Goal: Task Accomplishment & Management: Manage account settings

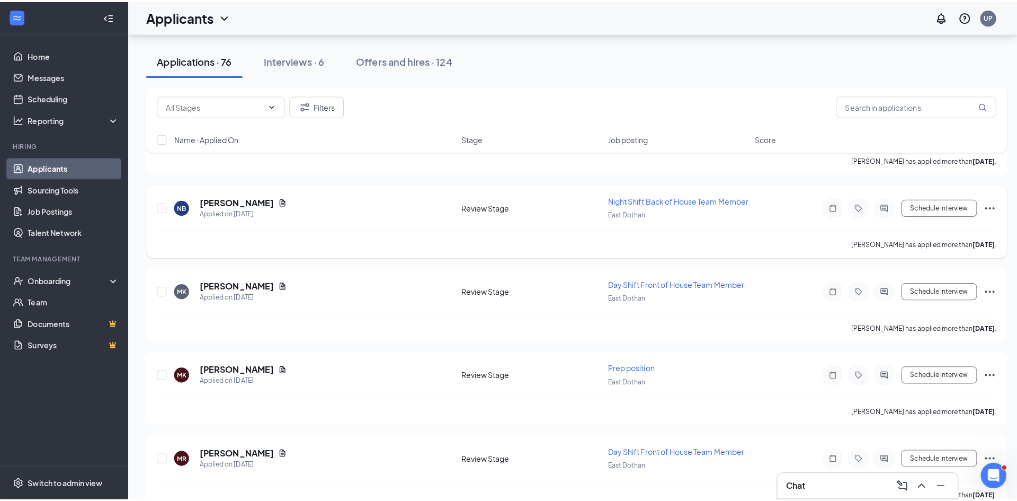
scroll to position [1484, 0]
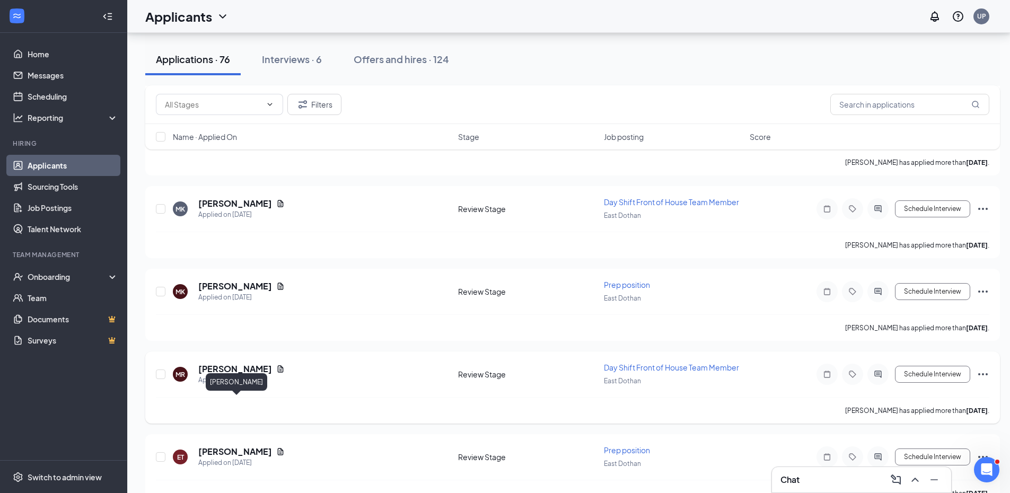
click at [262, 375] on h5 "[PERSON_NAME]" at bounding box center [235, 369] width 74 height 12
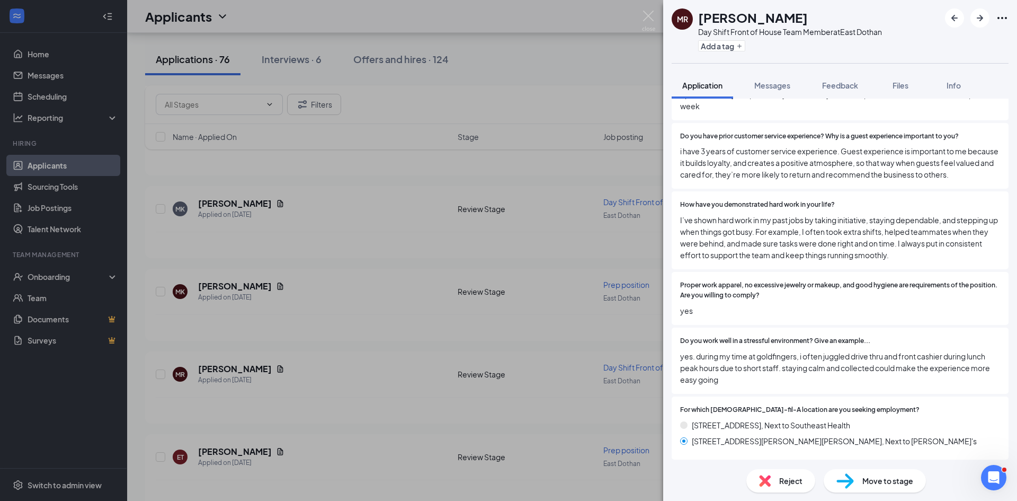
scroll to position [212, 0]
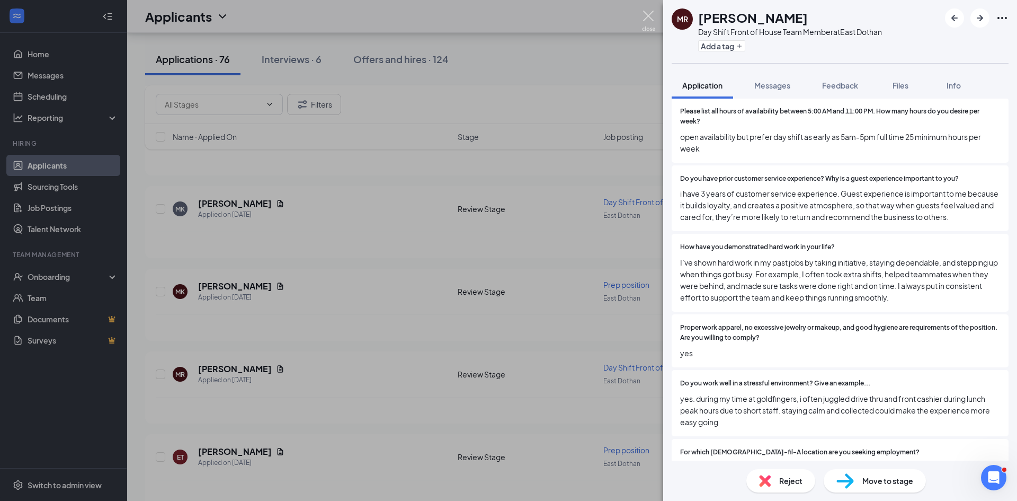
click at [649, 12] on img at bounding box center [648, 21] width 13 height 21
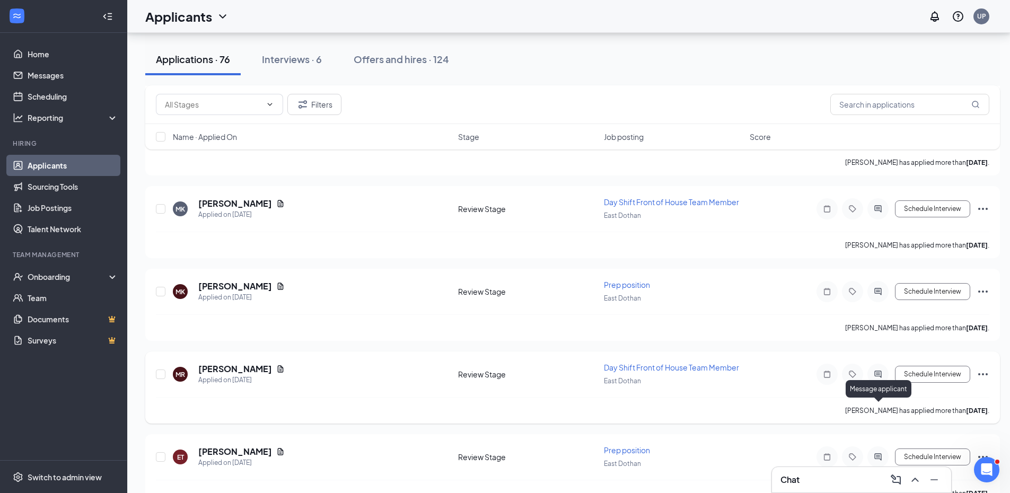
click at [877, 378] on icon "ActiveChat" at bounding box center [877, 374] width 13 height 8
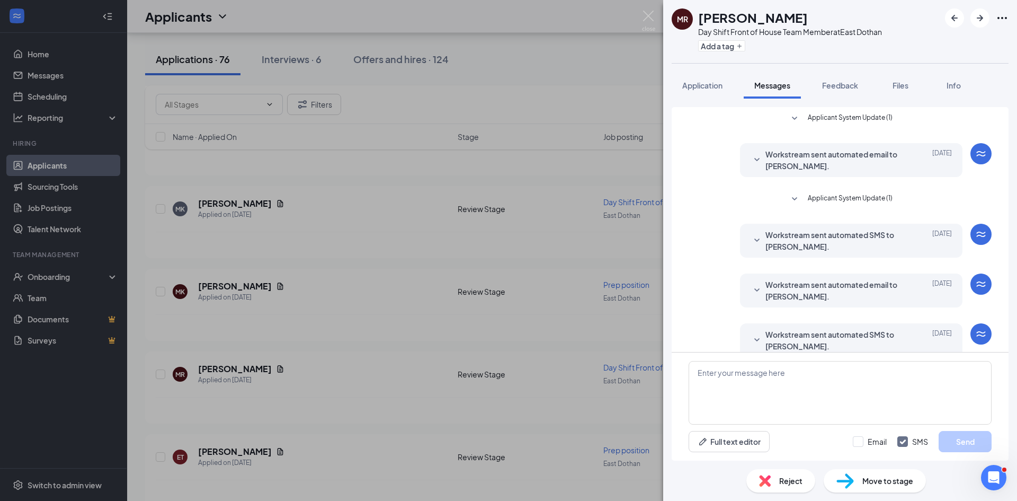
scroll to position [146, 0]
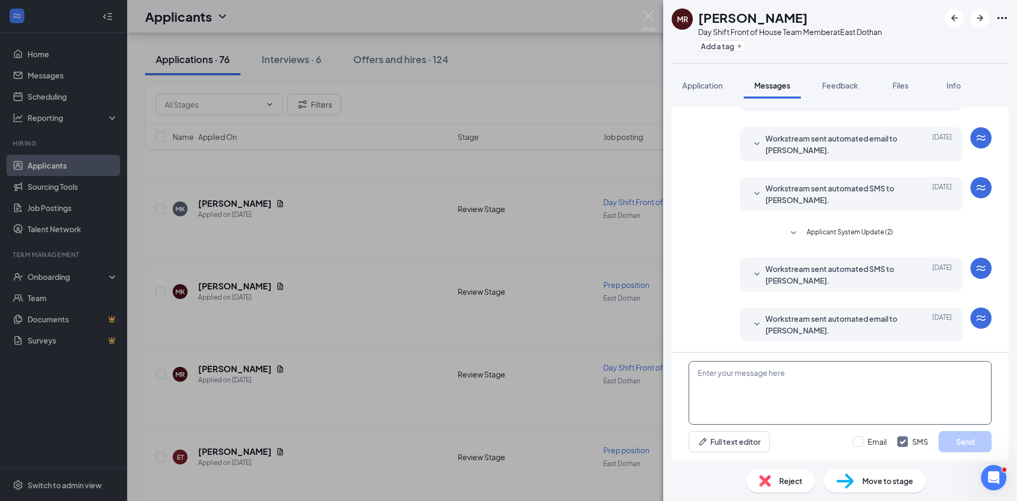
click at [729, 386] on textarea at bounding box center [840, 393] width 303 height 64
type textarea "T"
drag, startPoint x: 711, startPoint y: 374, endPoint x: 690, endPoint y: 372, distance: 20.7
click at [693, 374] on textarea "Are you interested in a job at the [GEOGRAPHIC_DATA] location or just the RCC l…" at bounding box center [840, 393] width 303 height 64
click at [733, 375] on textarea "Would you interested in a job at the [GEOGRAPHIC_DATA] location or just the RCC…" at bounding box center [840, 393] width 303 height 64
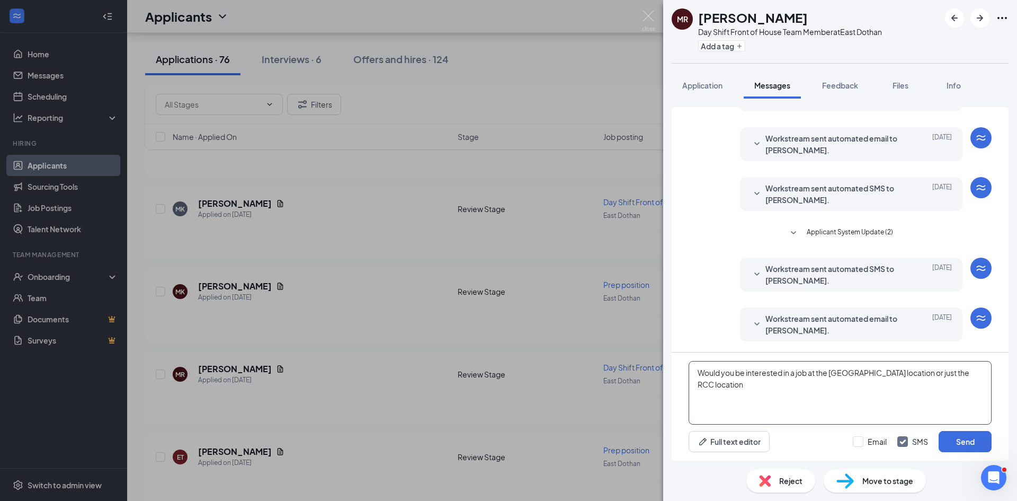
click at [875, 373] on textarea "Would you be interested in a job at the [GEOGRAPHIC_DATA] location or just the …" at bounding box center [840, 393] width 303 height 64
drag, startPoint x: 922, startPoint y: 374, endPoint x: 978, endPoint y: 394, distance: 59.7
click at [978, 394] on textarea "Would you be interested in a job at the [GEOGRAPHIC_DATA] CFA location or just …" at bounding box center [840, 393] width 303 height 64
type textarea "W"
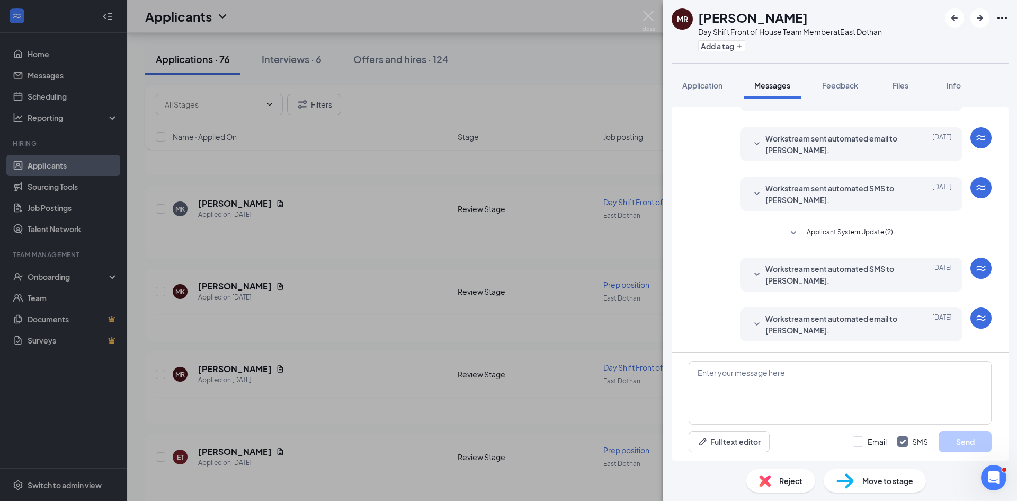
click at [695, 277] on div "Workstream sent automated SMS to [PERSON_NAME]. [DATE] Thank you for completing…" at bounding box center [840, 277] width 303 height 39
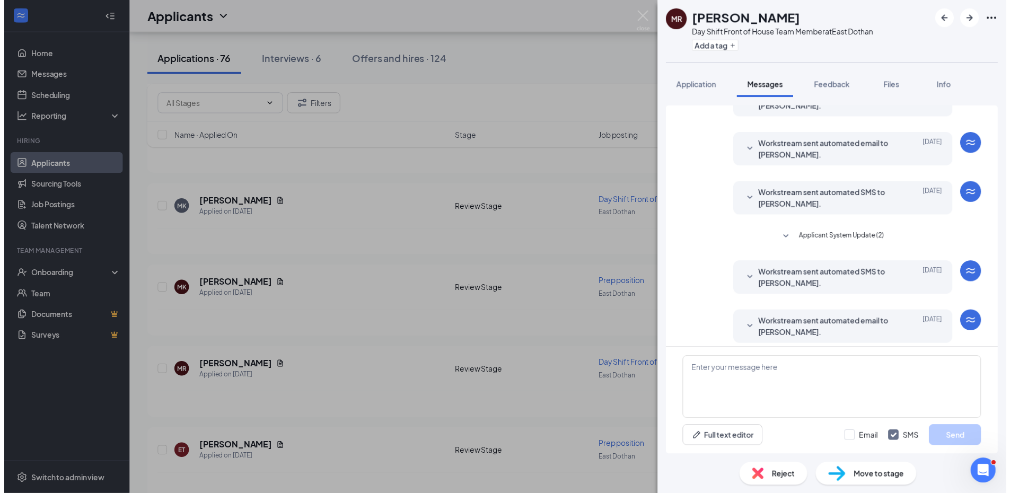
scroll to position [146, 0]
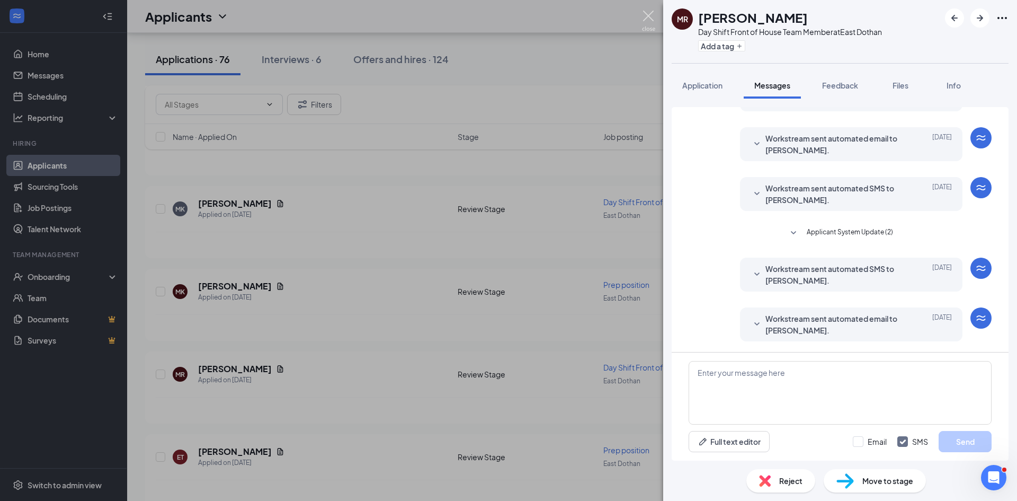
click at [648, 15] on img at bounding box center [648, 21] width 13 height 21
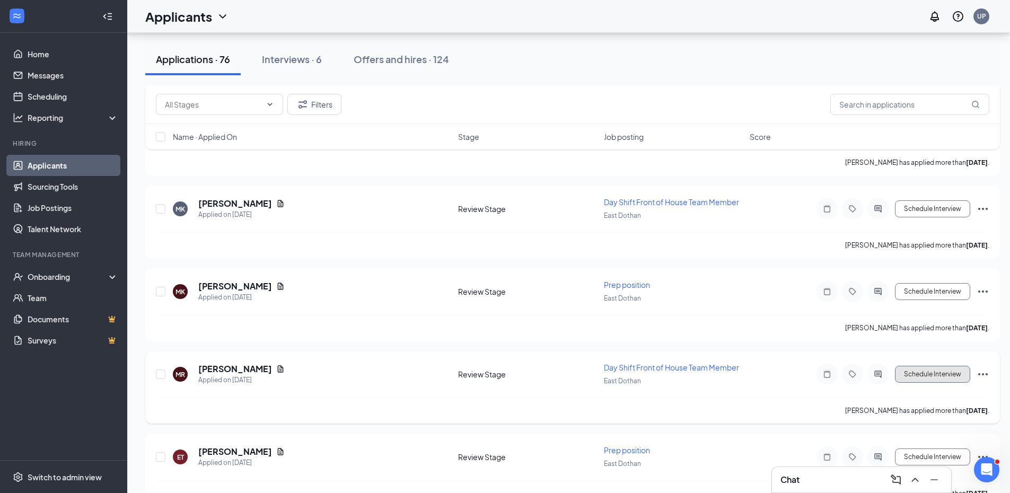
click at [926, 383] on button "Schedule Interview" at bounding box center [932, 374] width 75 height 17
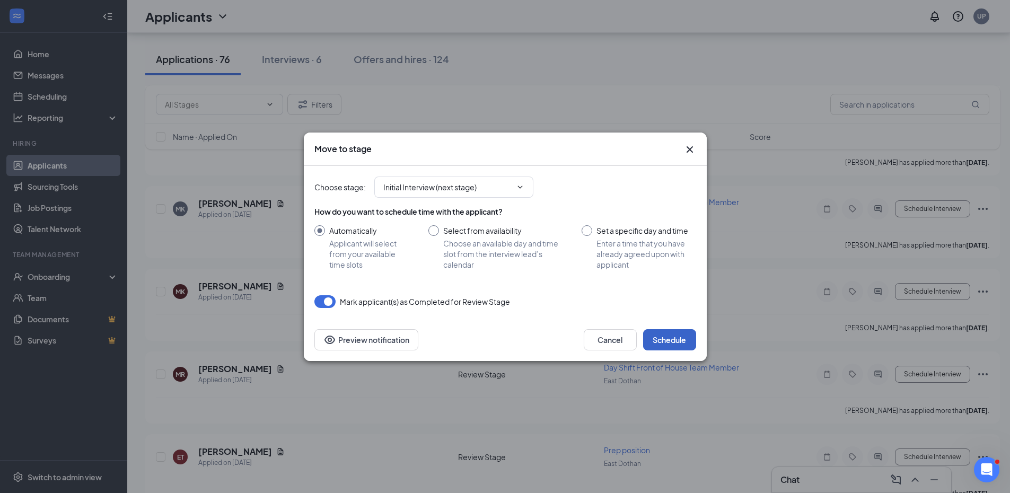
click at [664, 341] on button "Schedule" at bounding box center [669, 339] width 53 height 21
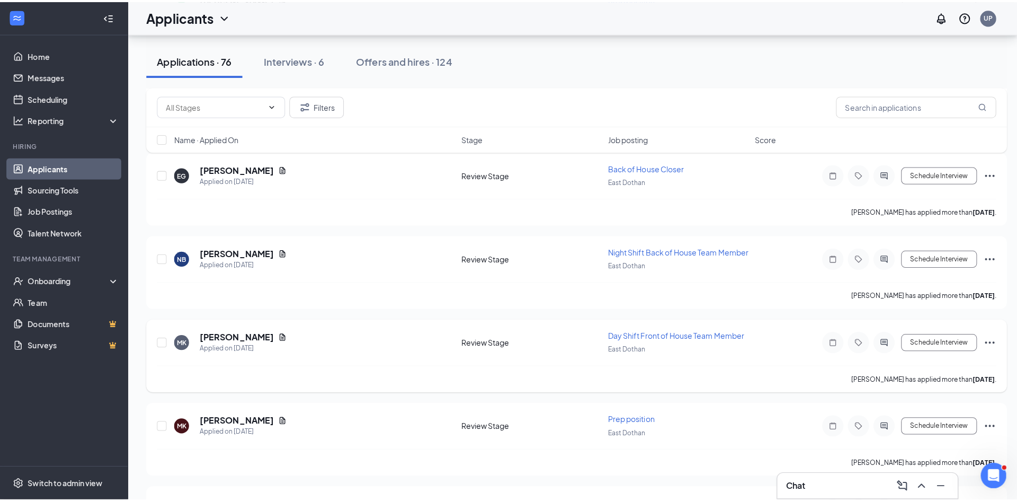
scroll to position [1325, 0]
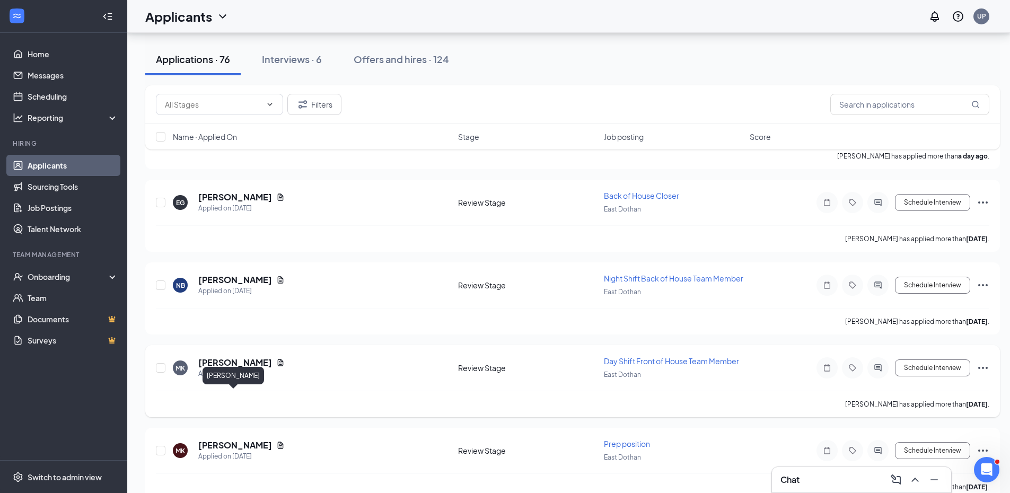
click at [242, 368] on h5 "[PERSON_NAME]" at bounding box center [235, 363] width 74 height 12
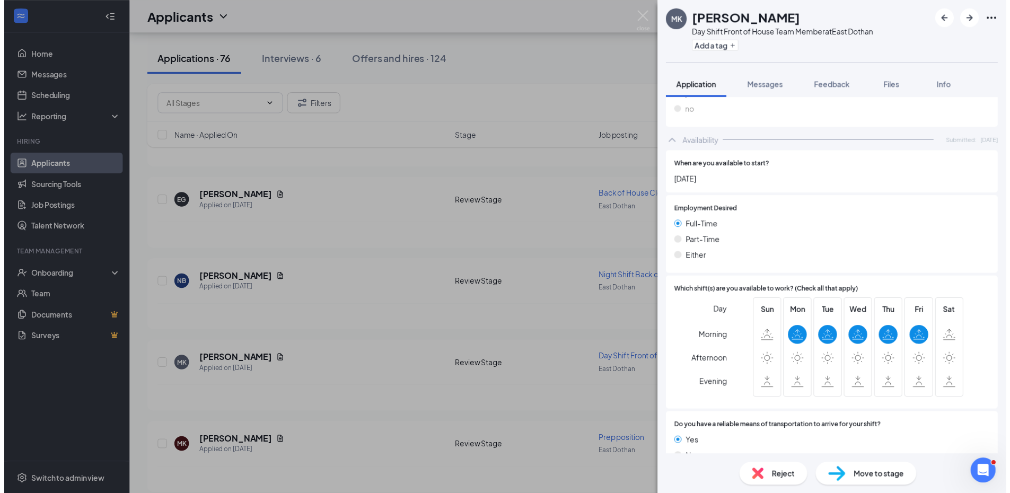
scroll to position [672, 0]
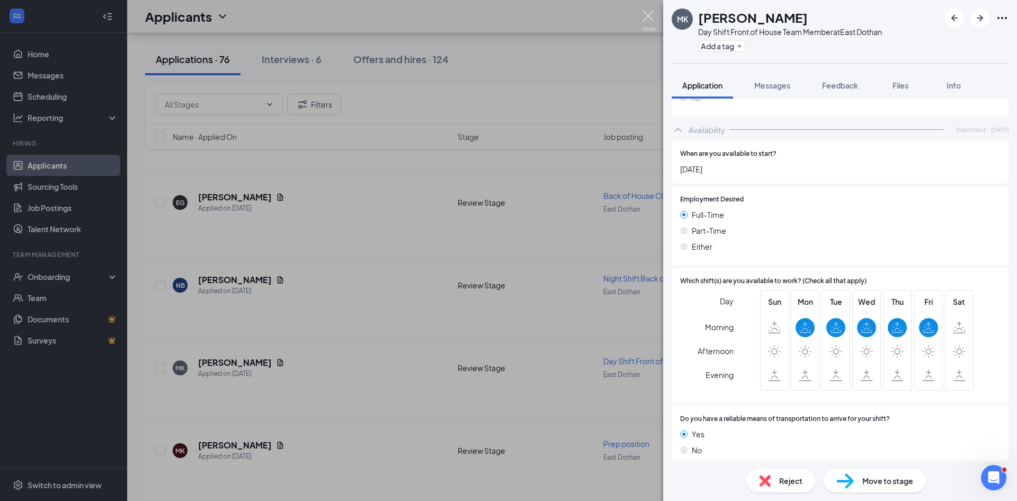
click at [651, 20] on img at bounding box center [648, 21] width 13 height 21
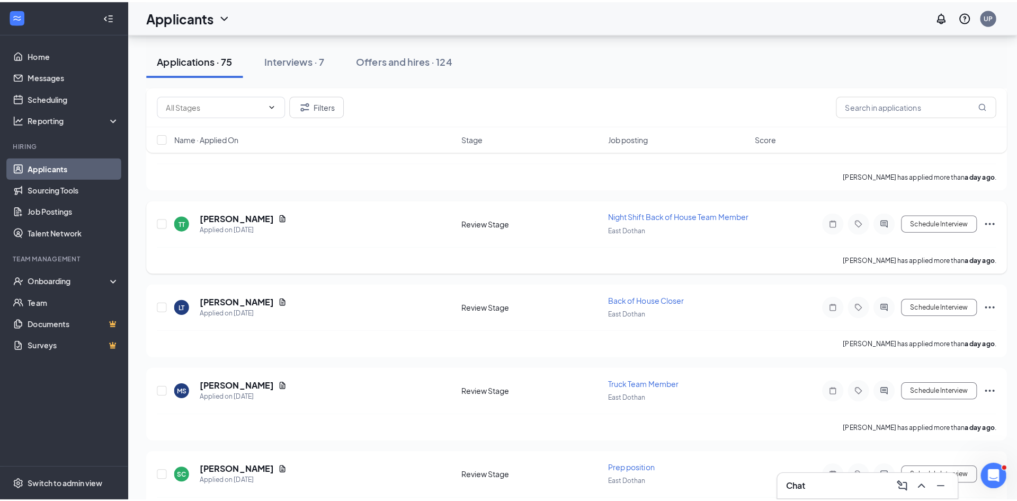
scroll to position [901, 0]
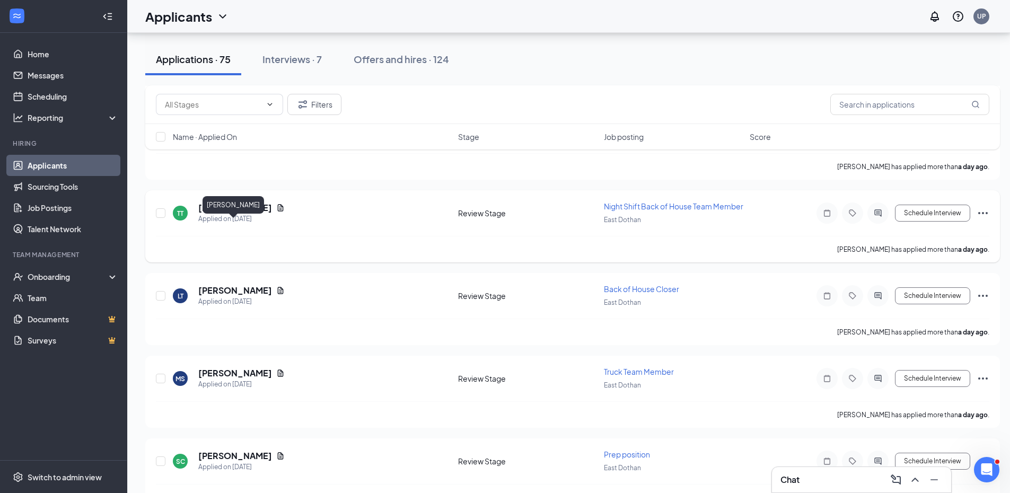
click at [230, 214] on h5 "[PERSON_NAME]" at bounding box center [235, 208] width 74 height 12
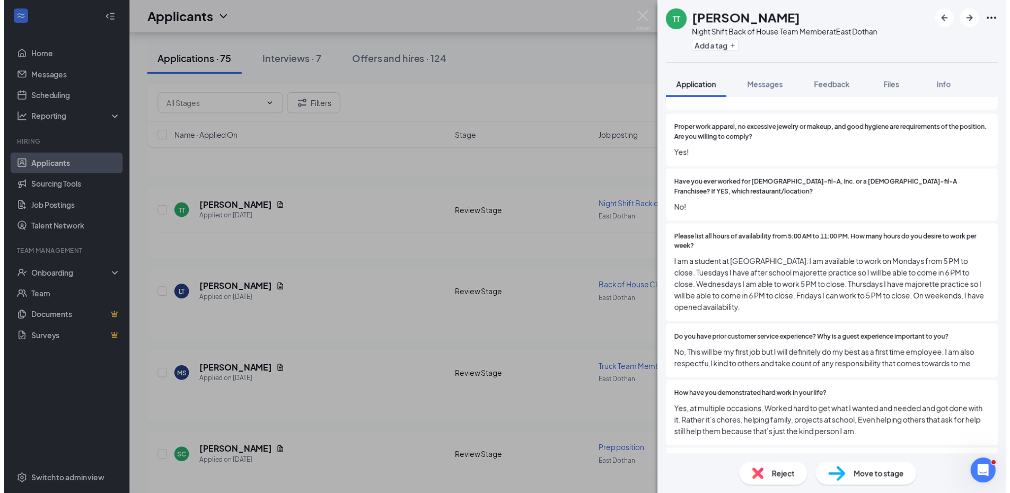
scroll to position [159, 0]
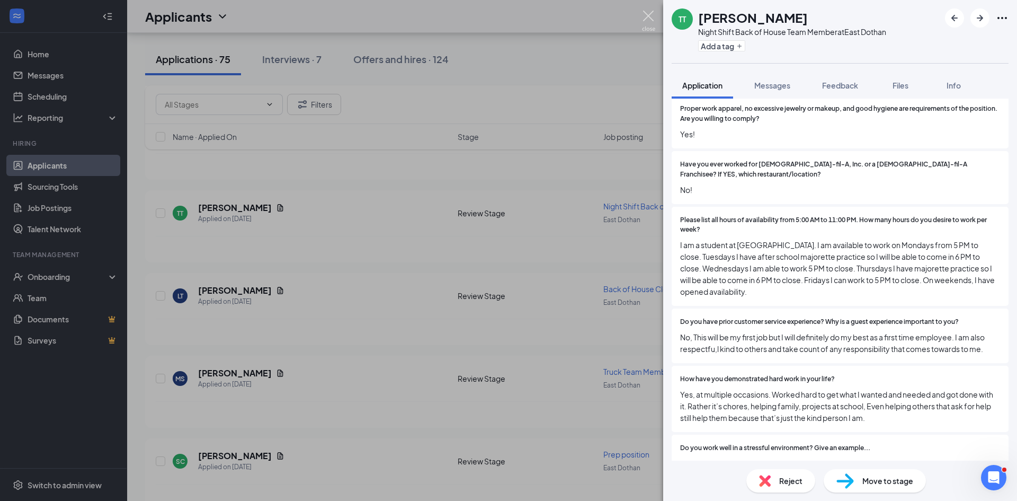
click at [650, 12] on img at bounding box center [648, 21] width 13 height 21
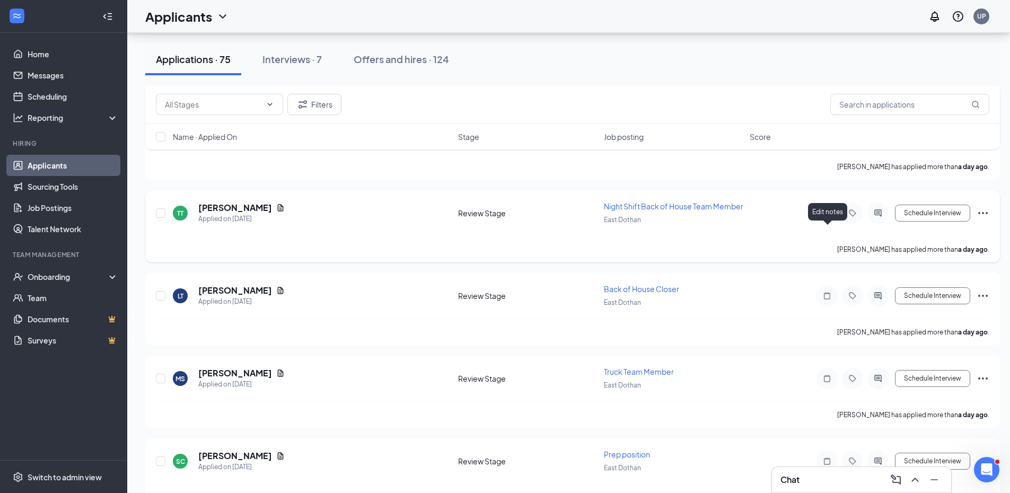
click at [825, 217] on icon "Note" at bounding box center [826, 213] width 13 height 8
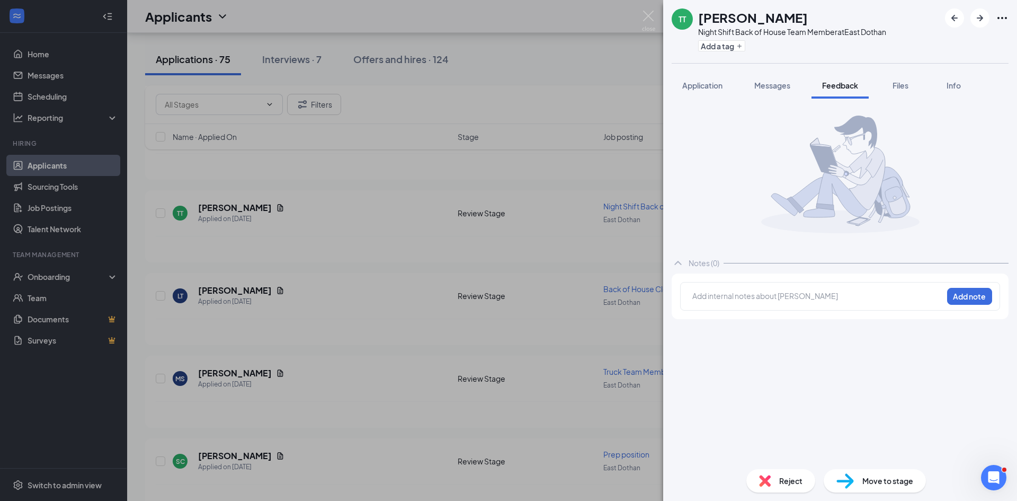
click at [715, 299] on div at bounding box center [818, 295] width 250 height 11
click at [969, 297] on button "Add note" at bounding box center [970, 296] width 45 height 17
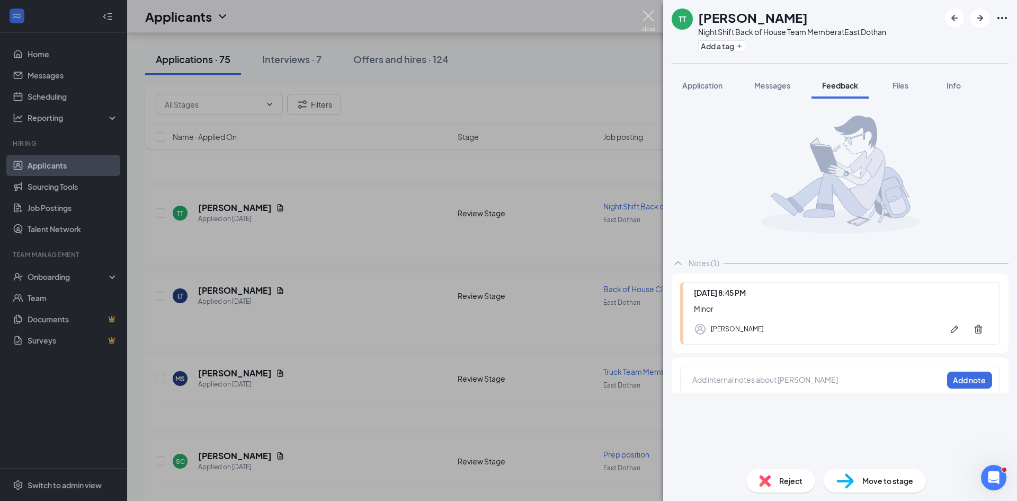
click at [650, 15] on img at bounding box center [648, 21] width 13 height 21
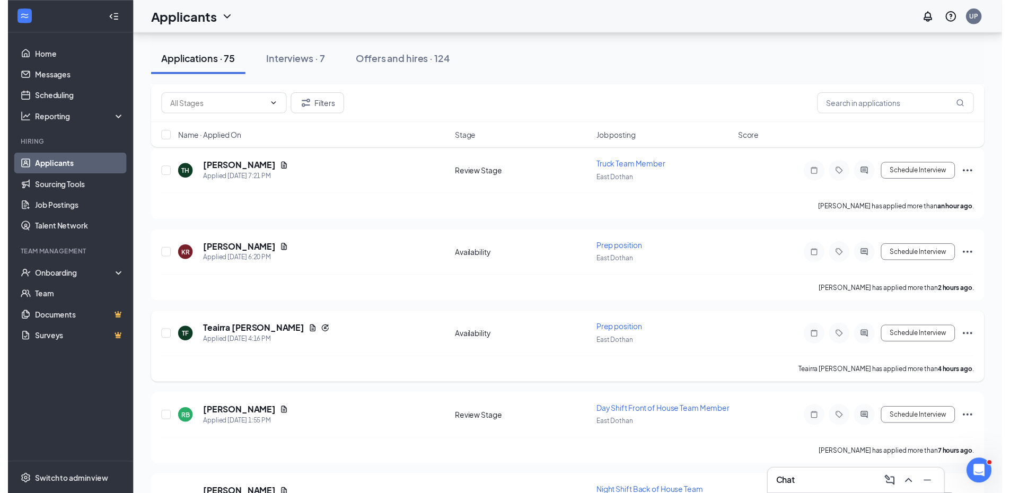
scroll to position [212, 0]
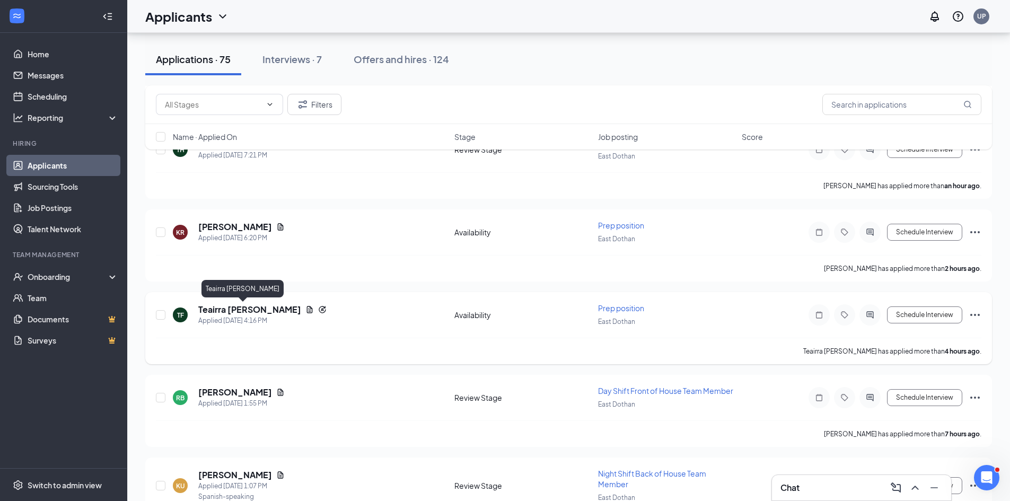
click at [232, 309] on h5 "Teairra [PERSON_NAME]" at bounding box center [249, 310] width 103 height 12
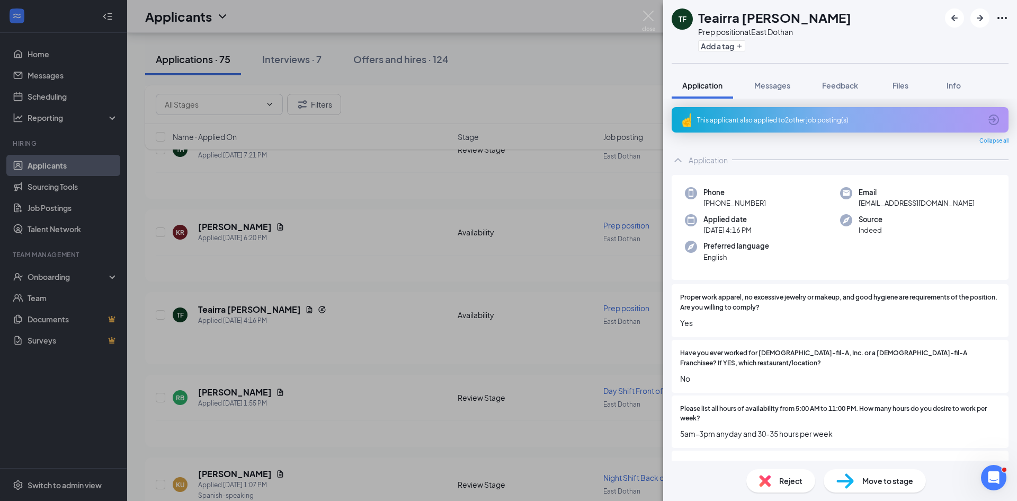
click at [786, 123] on div "This applicant also applied to 2 other job posting(s)" at bounding box center [839, 120] width 284 height 9
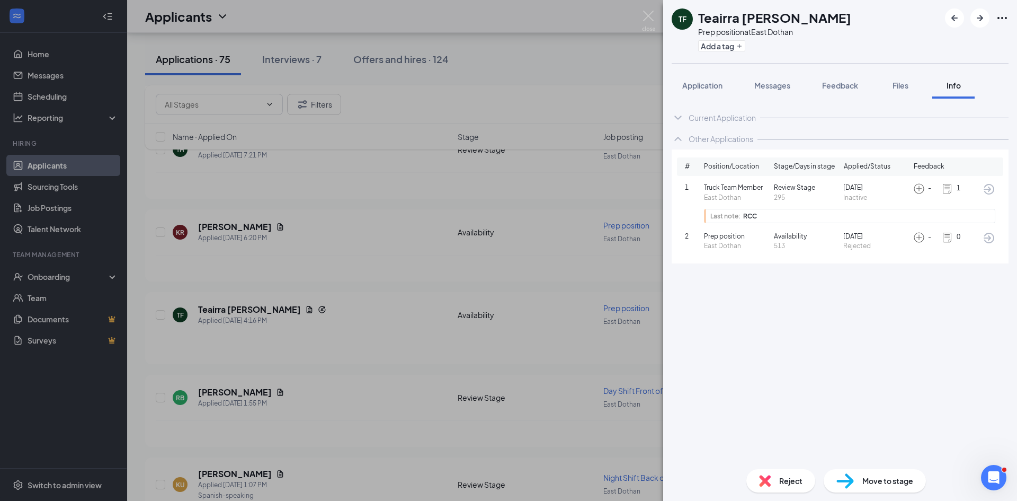
click at [950, 190] on img at bounding box center [948, 189] width 12 height 12
click at [958, 189] on span "1" at bounding box center [959, 188] width 4 height 10
click at [645, 17] on img at bounding box center [648, 21] width 13 height 21
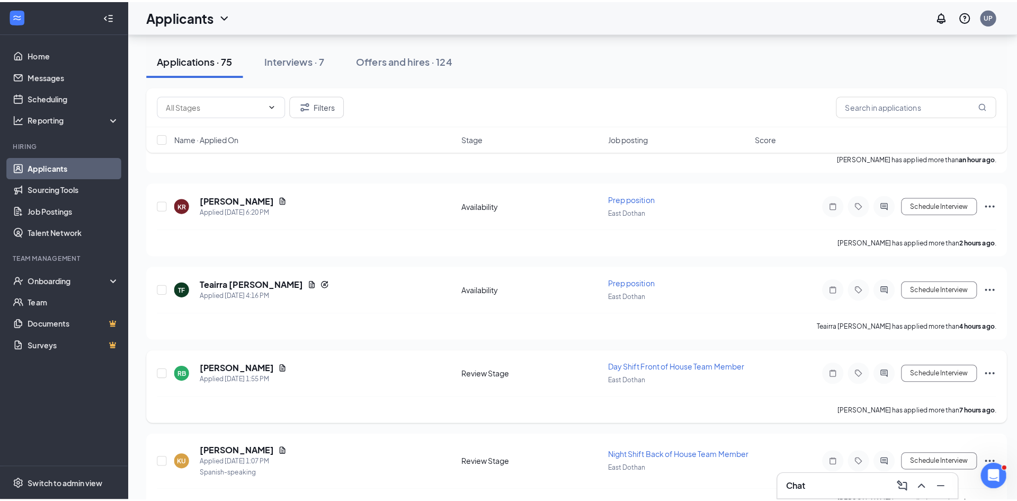
scroll to position [265, 0]
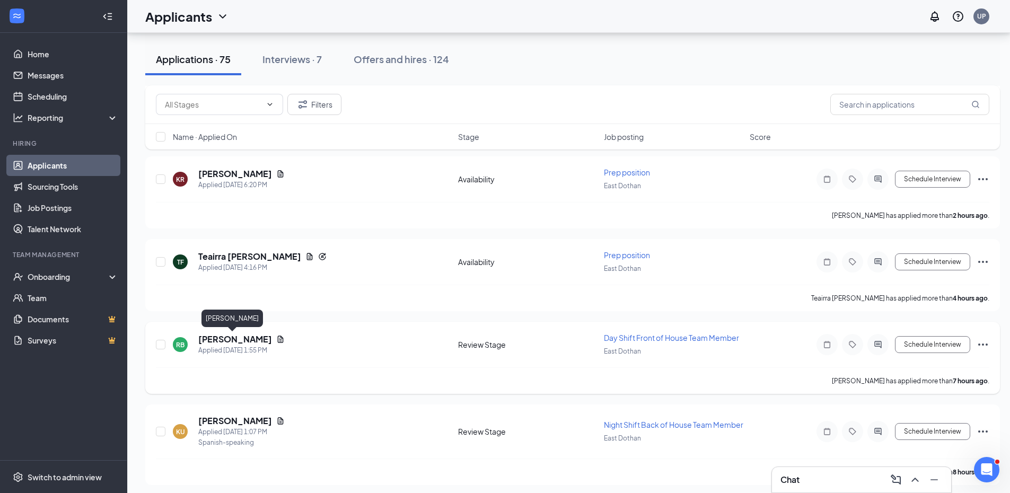
click at [236, 339] on h5 "[PERSON_NAME]" at bounding box center [235, 339] width 74 height 12
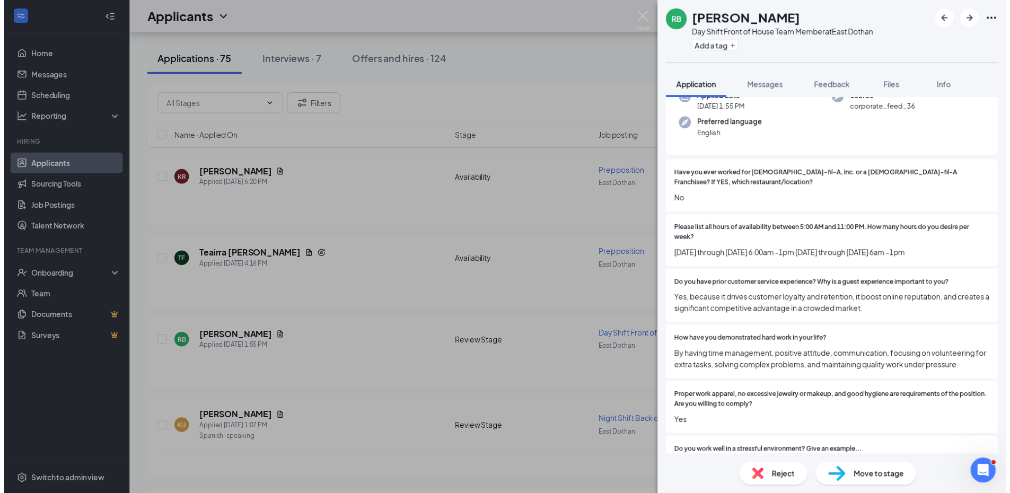
scroll to position [74, 0]
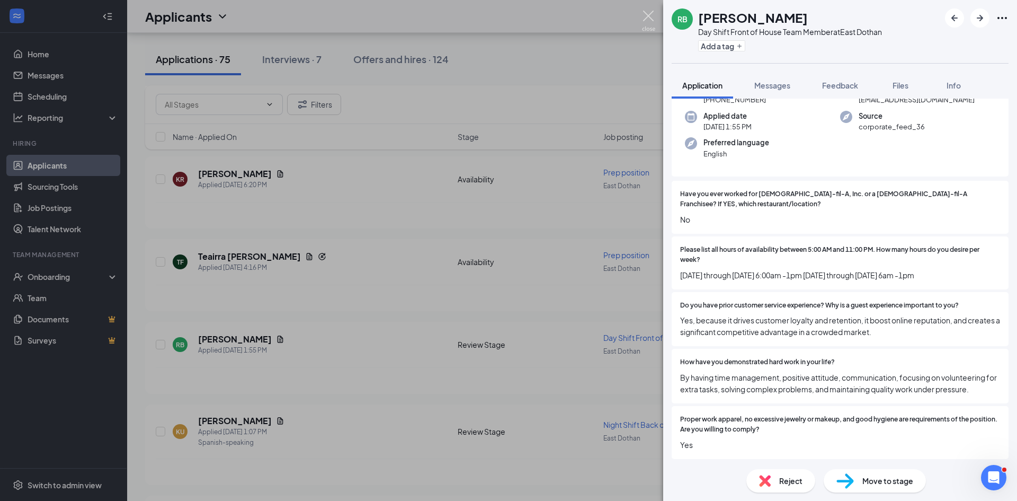
click at [648, 16] on img at bounding box center [648, 21] width 13 height 21
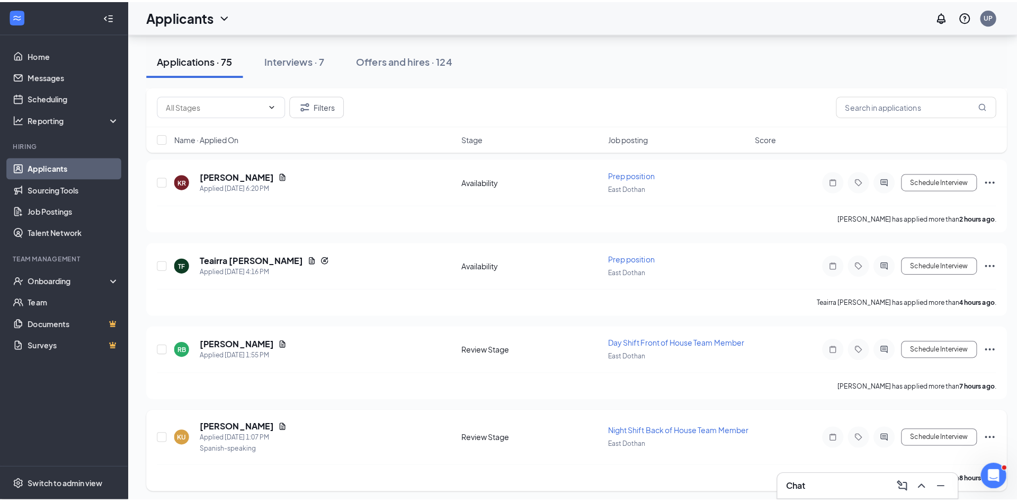
scroll to position [371, 0]
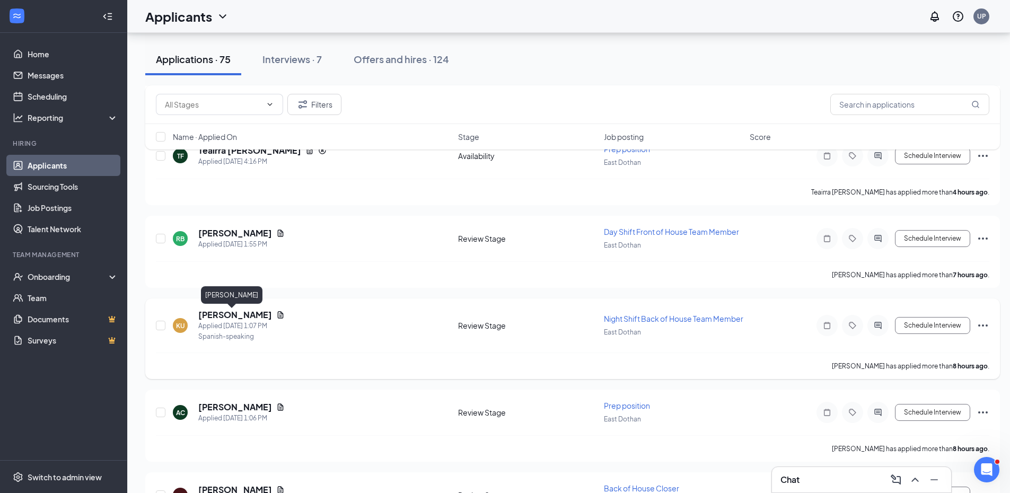
click at [231, 316] on h5 "[PERSON_NAME]" at bounding box center [235, 315] width 74 height 12
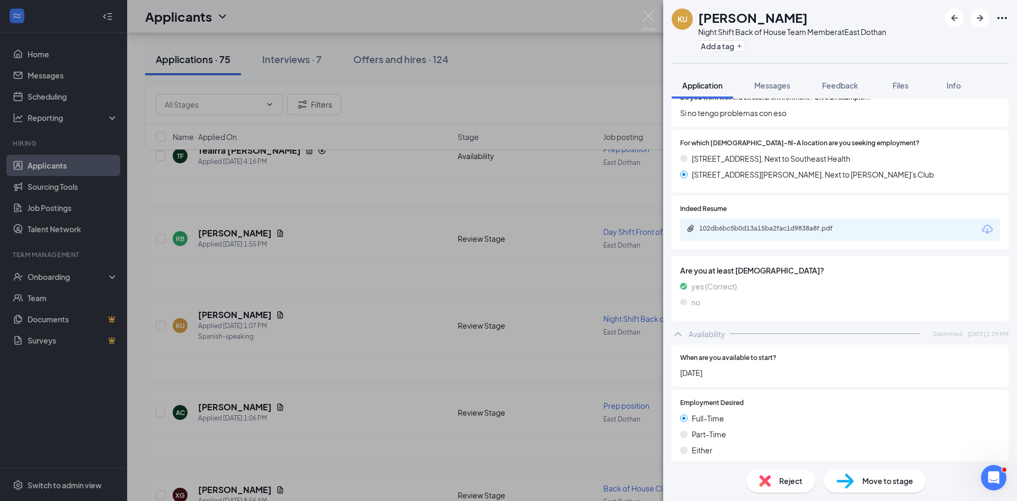
scroll to position [477, 0]
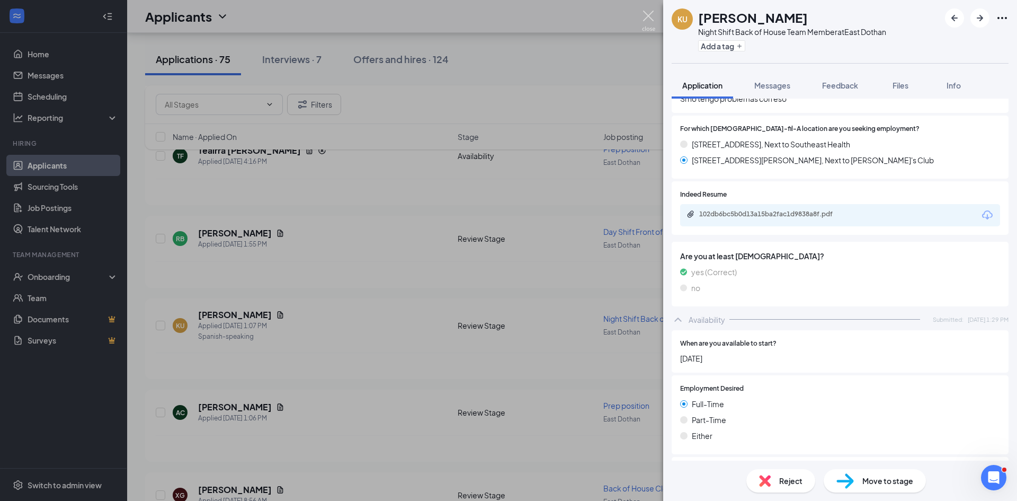
click at [651, 15] on img at bounding box center [648, 21] width 13 height 21
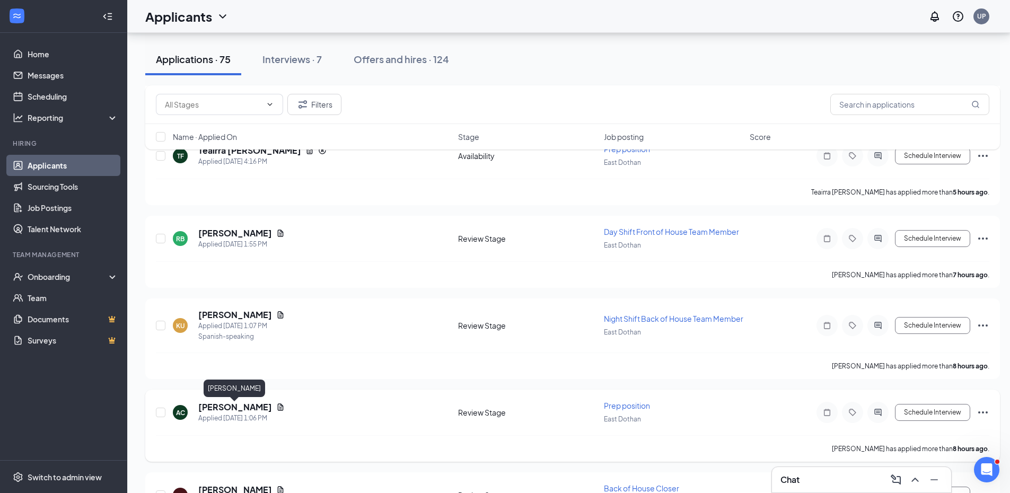
click at [243, 411] on h5 "[PERSON_NAME]" at bounding box center [235, 407] width 74 height 12
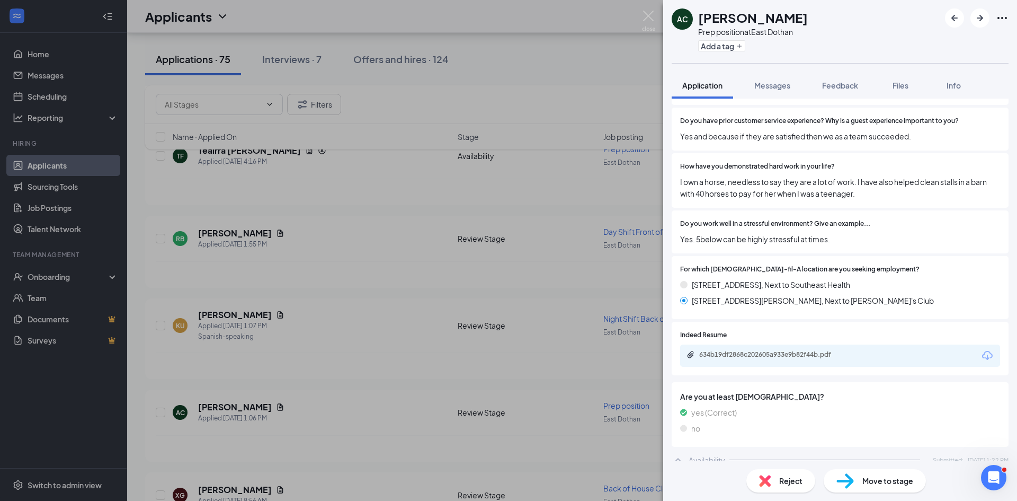
scroll to position [318, 0]
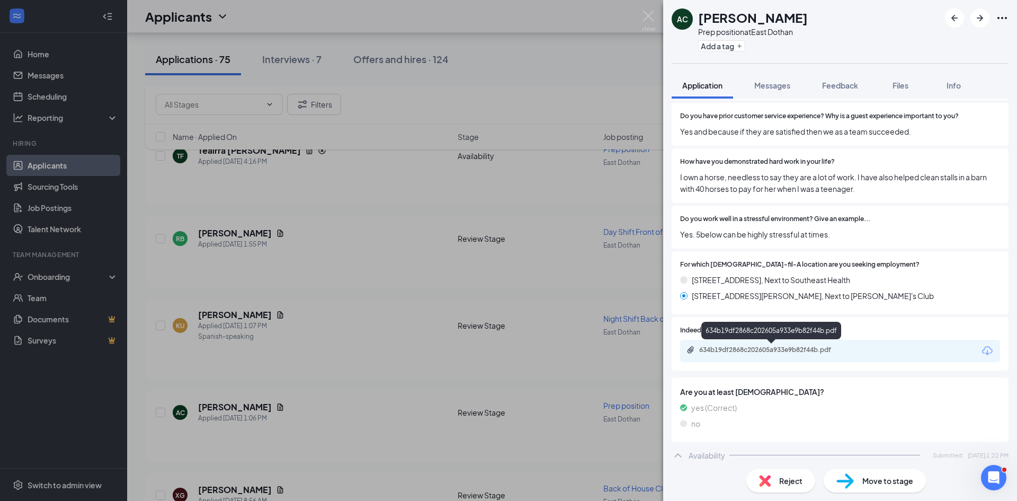
click at [744, 353] on div "634b19df2868c202605a933e9b82f44b.pdf" at bounding box center [773, 350] width 148 height 8
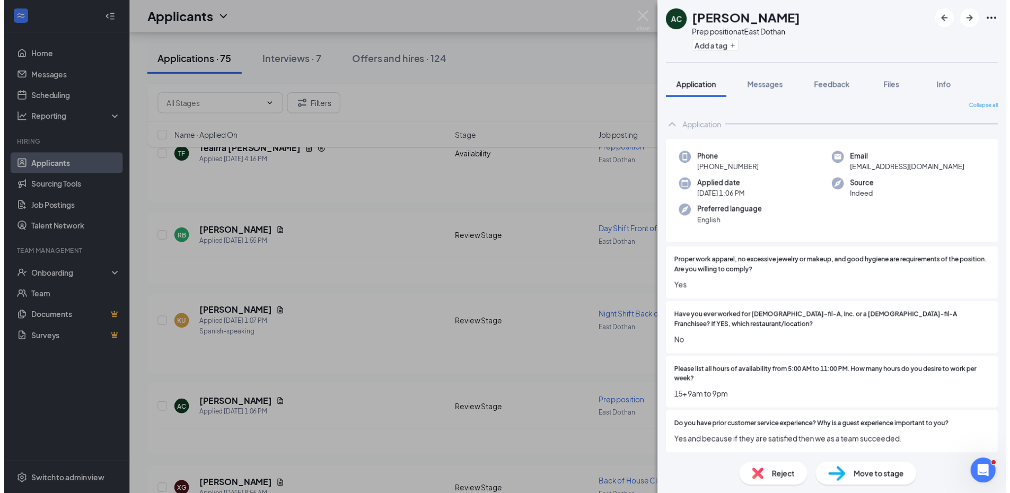
scroll to position [0, 0]
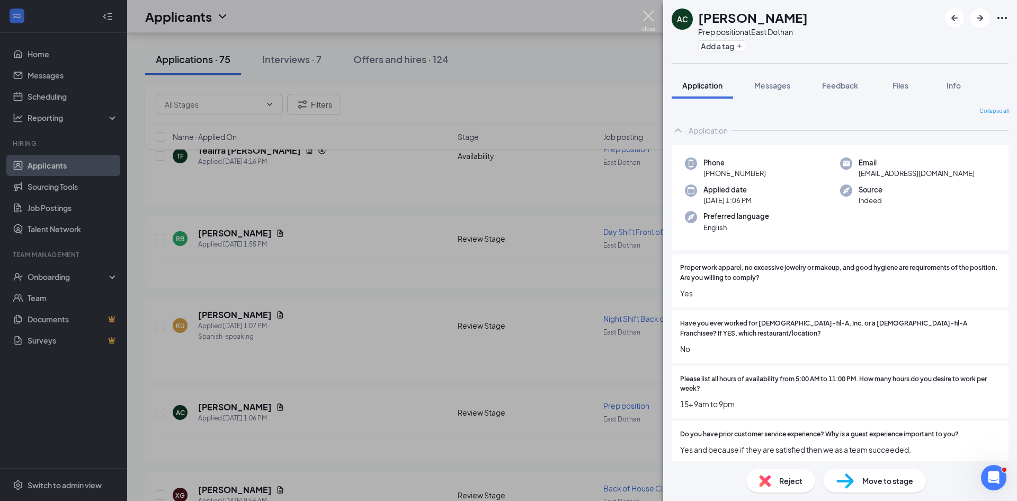
click at [652, 13] on img at bounding box center [648, 21] width 13 height 21
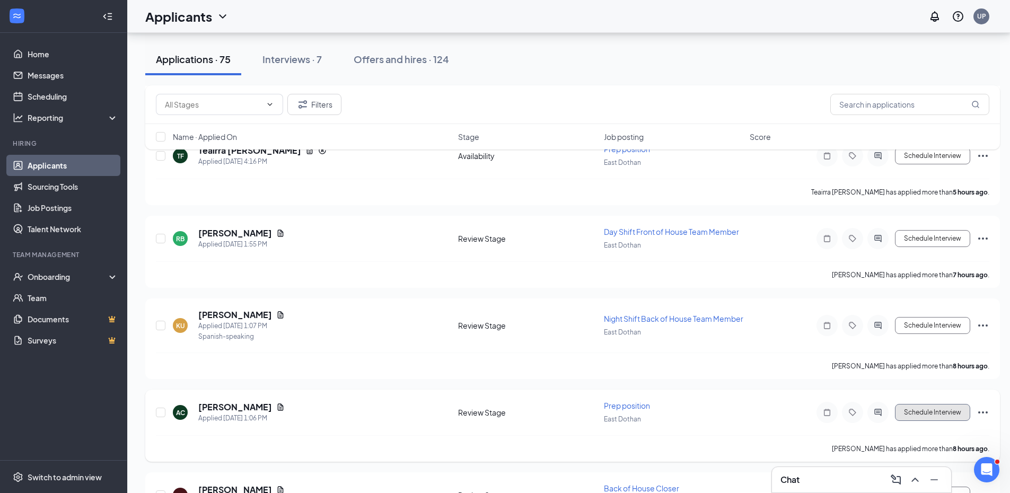
click at [910, 420] on button "Schedule Interview" at bounding box center [932, 412] width 75 height 17
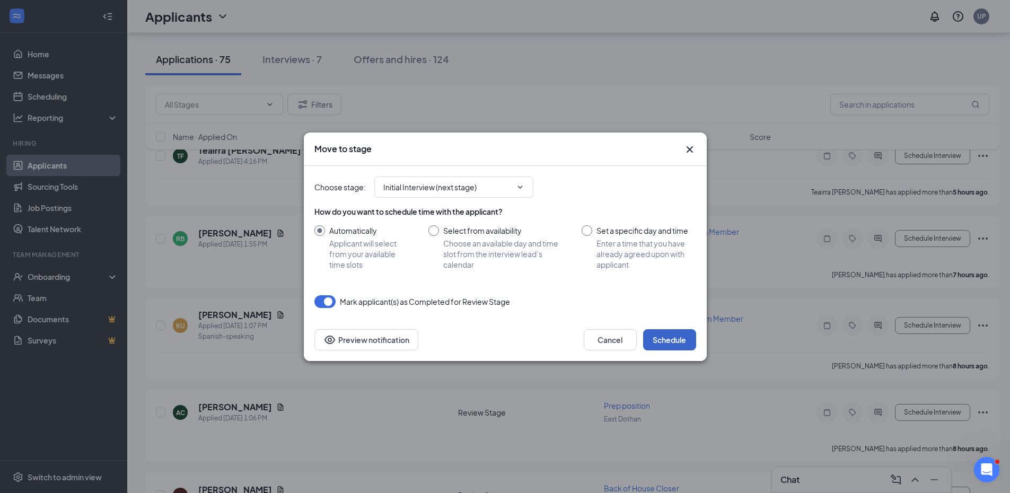
click at [670, 334] on button "Schedule" at bounding box center [669, 339] width 53 height 21
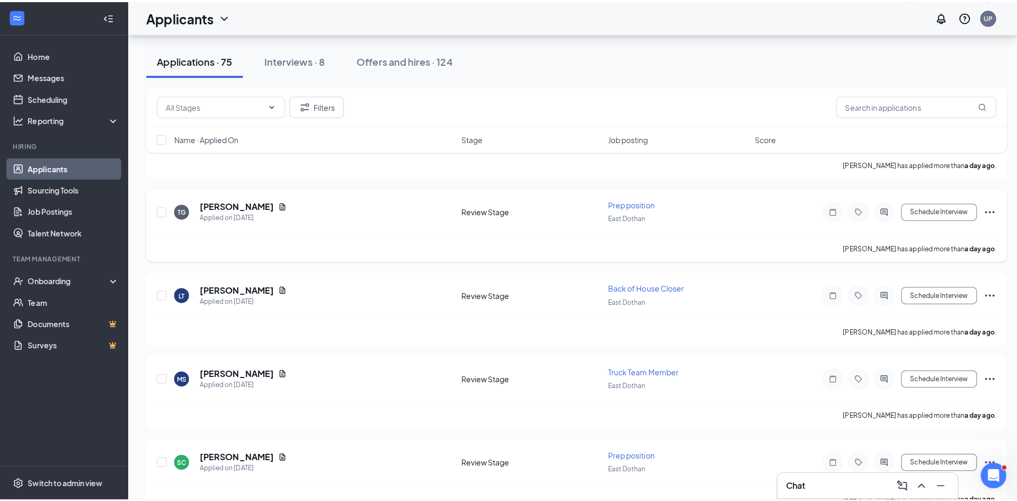
scroll to position [848, 0]
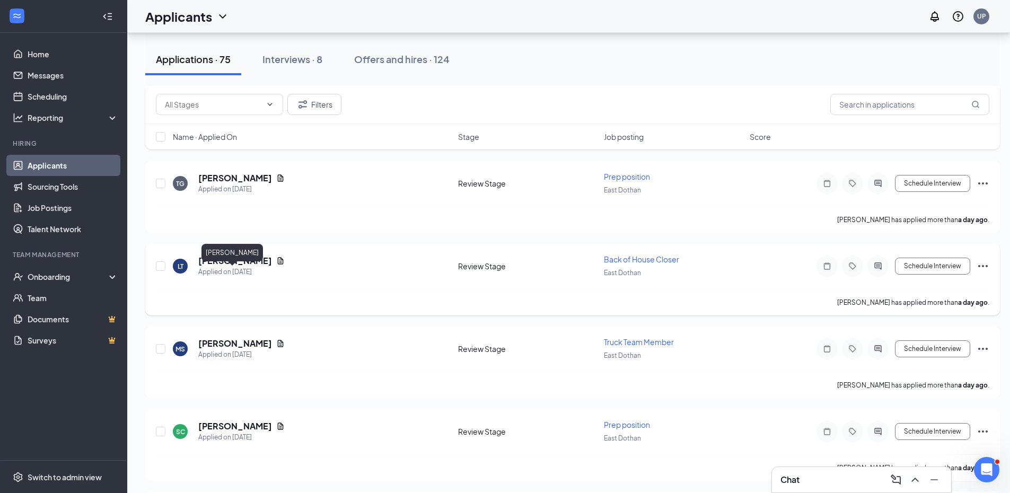
click at [236, 267] on h5 "[PERSON_NAME]" at bounding box center [235, 261] width 74 height 12
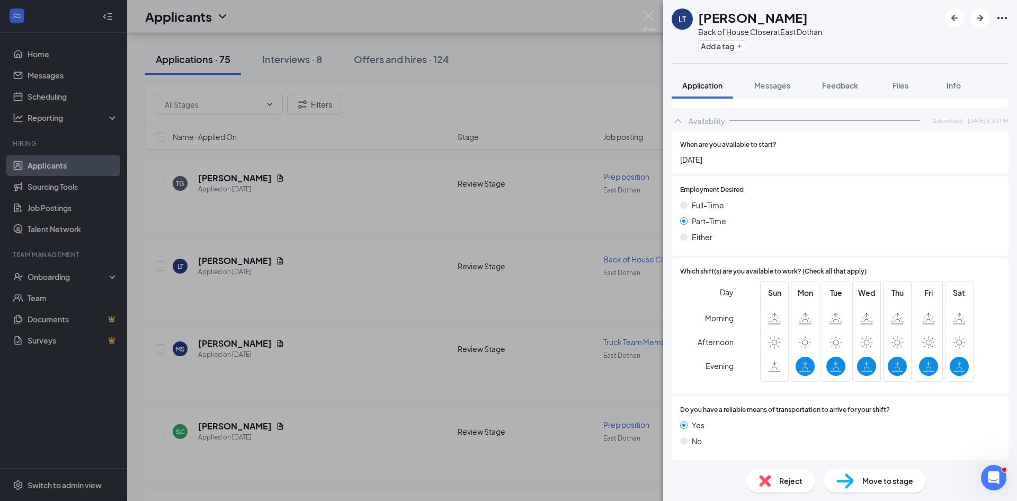
scroll to position [642, 0]
click at [645, 18] on img at bounding box center [648, 21] width 13 height 21
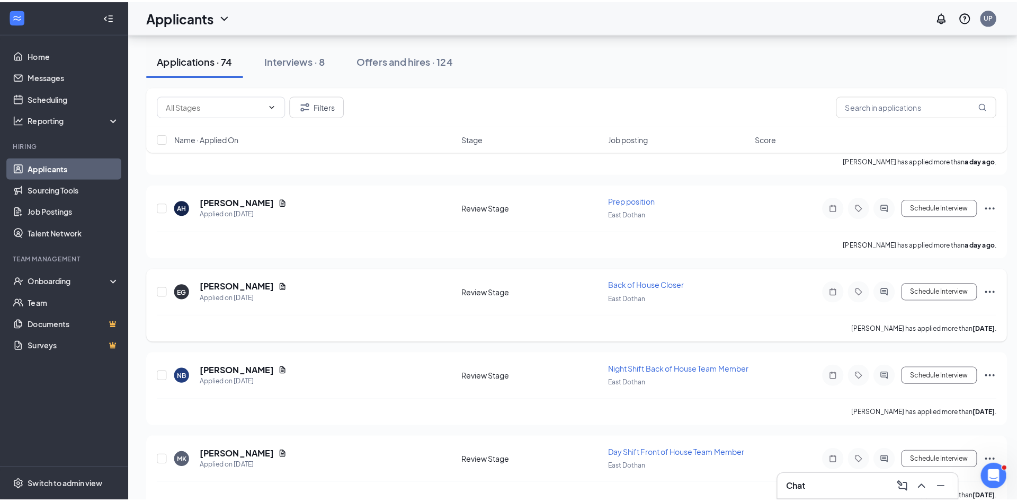
scroll to position [1166, 0]
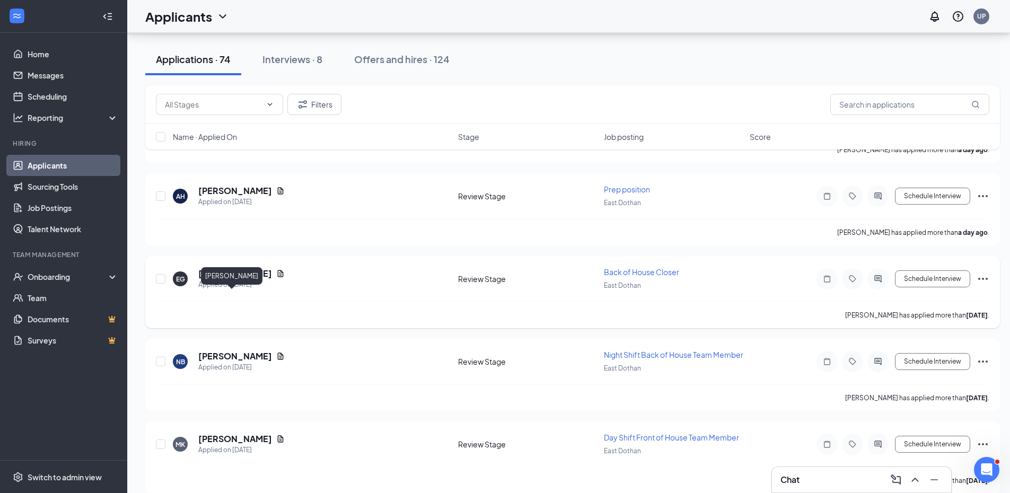
click at [230, 279] on h5 "[PERSON_NAME]" at bounding box center [235, 274] width 74 height 12
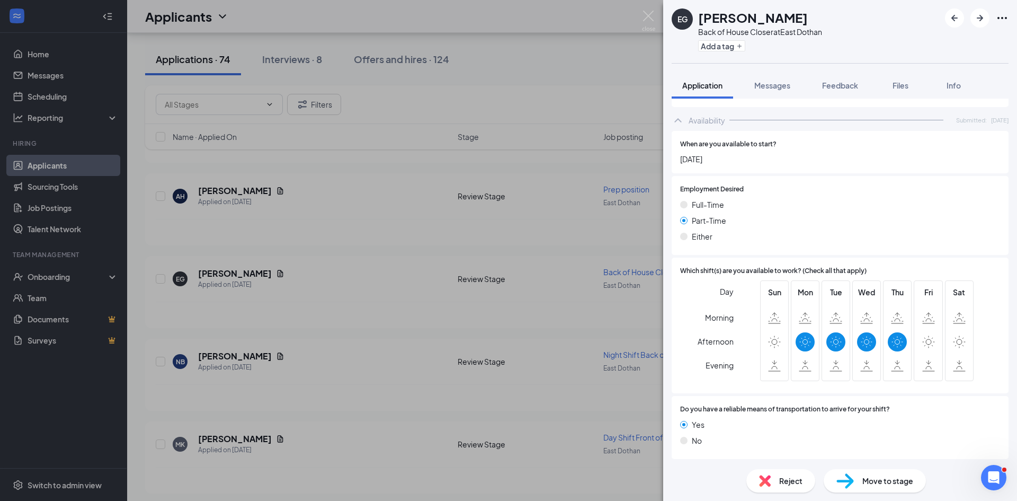
scroll to position [642, 0]
click at [649, 16] on img at bounding box center [648, 21] width 13 height 21
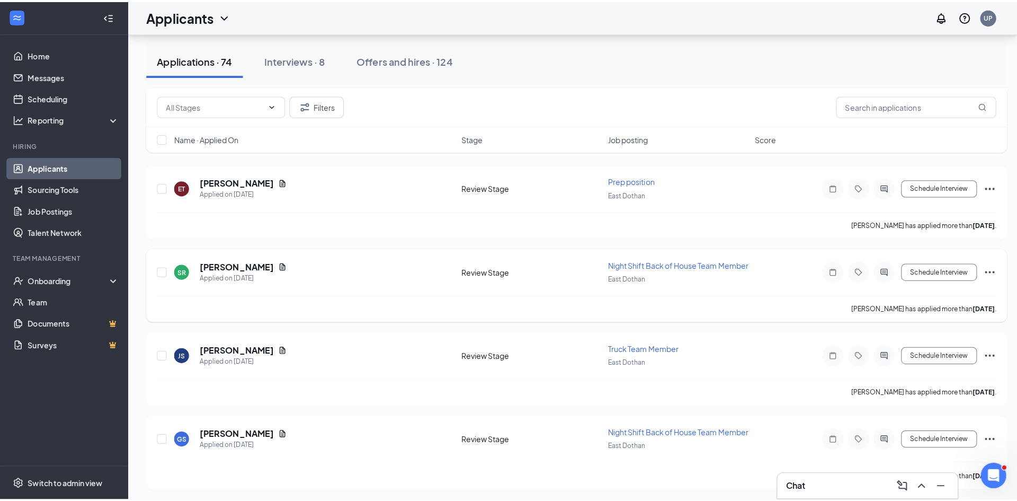
scroll to position [1643, 0]
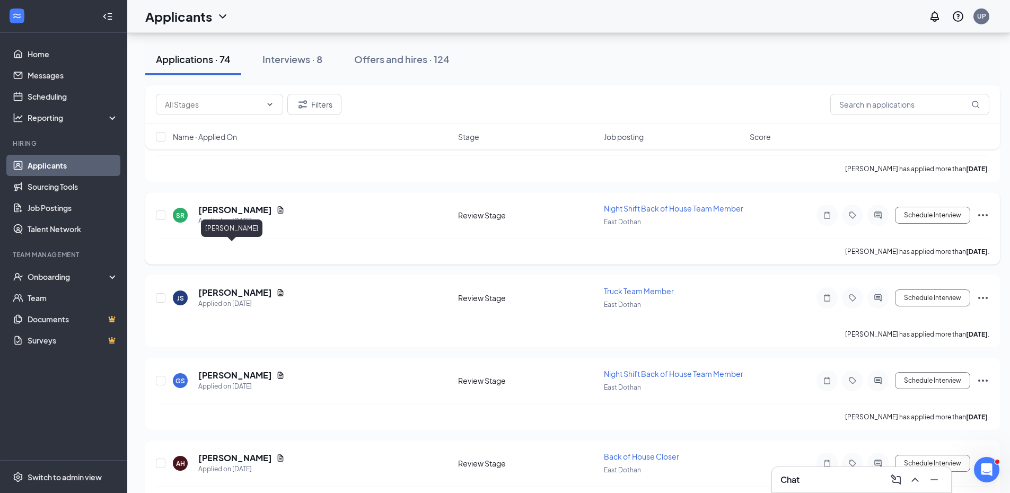
click at [226, 216] on h5 "[PERSON_NAME]" at bounding box center [235, 210] width 74 height 12
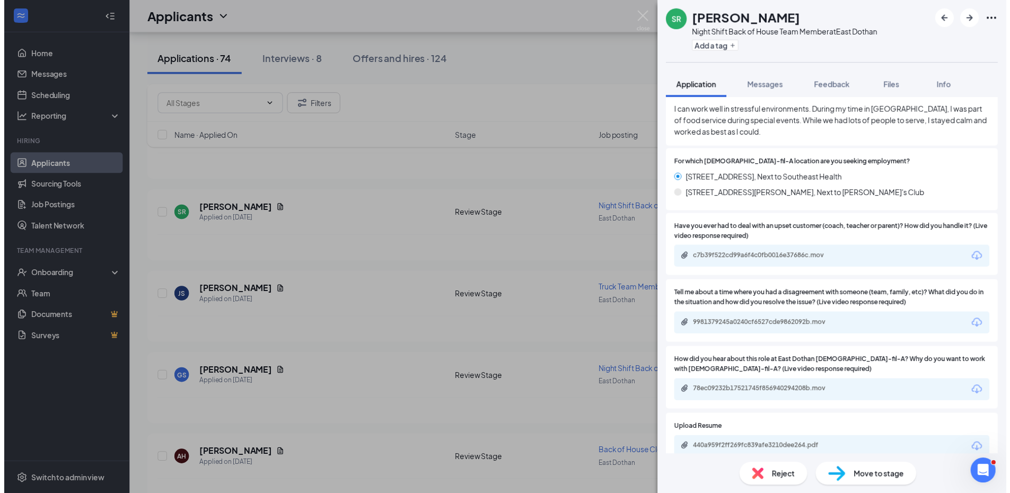
scroll to position [530, 0]
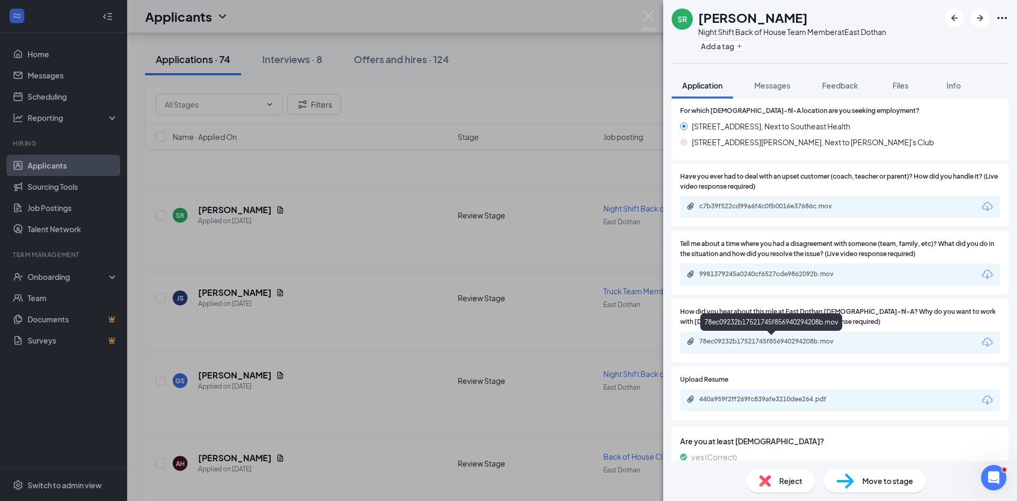
click at [768, 340] on div "78ec09232b17521745f856940294208b.mov" at bounding box center [773, 341] width 148 height 8
click at [230, 246] on div "SR Sage Reivitt Night Shift Back of House Team Member at [GEOGRAPHIC_DATA] Add …" at bounding box center [508, 250] width 1017 height 501
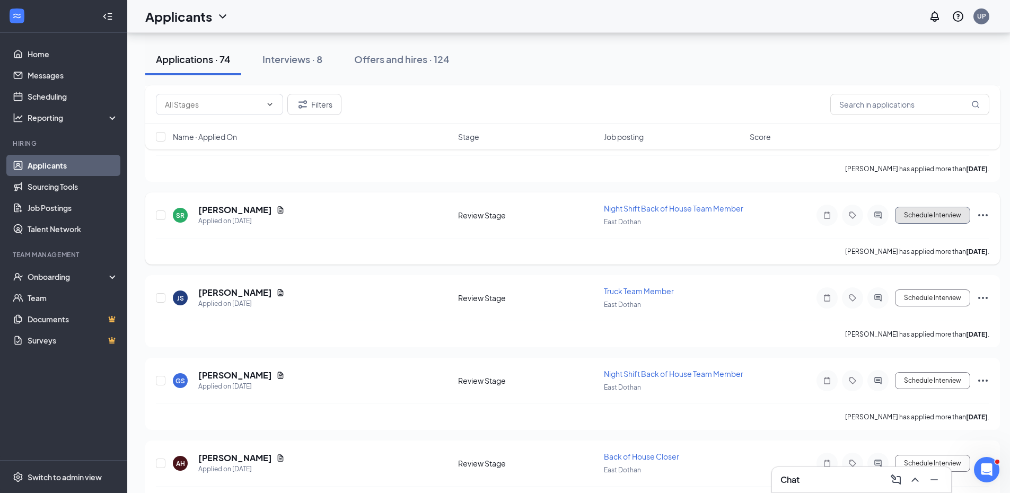
click at [927, 224] on button "Schedule Interview" at bounding box center [932, 215] width 75 height 17
type input "Initial Interview (next stage)"
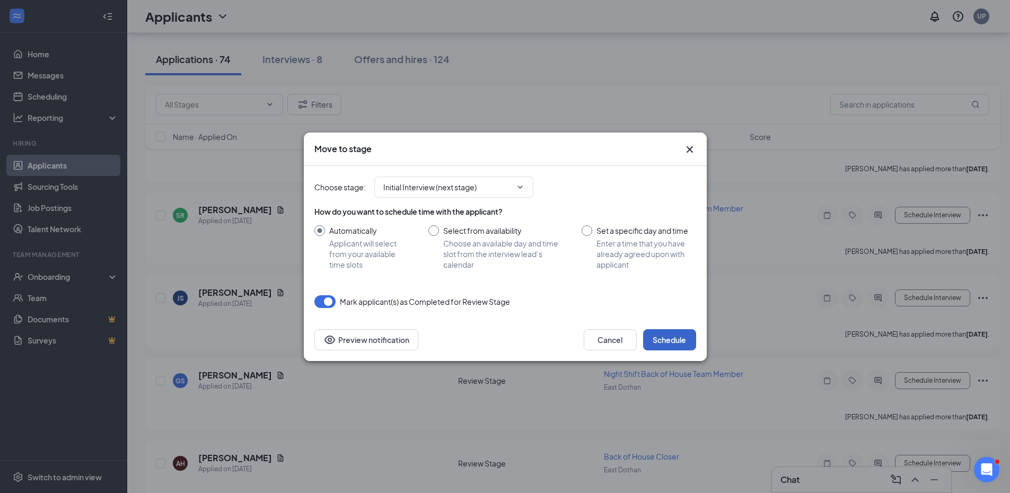
click at [668, 340] on button "Schedule" at bounding box center [669, 339] width 53 height 21
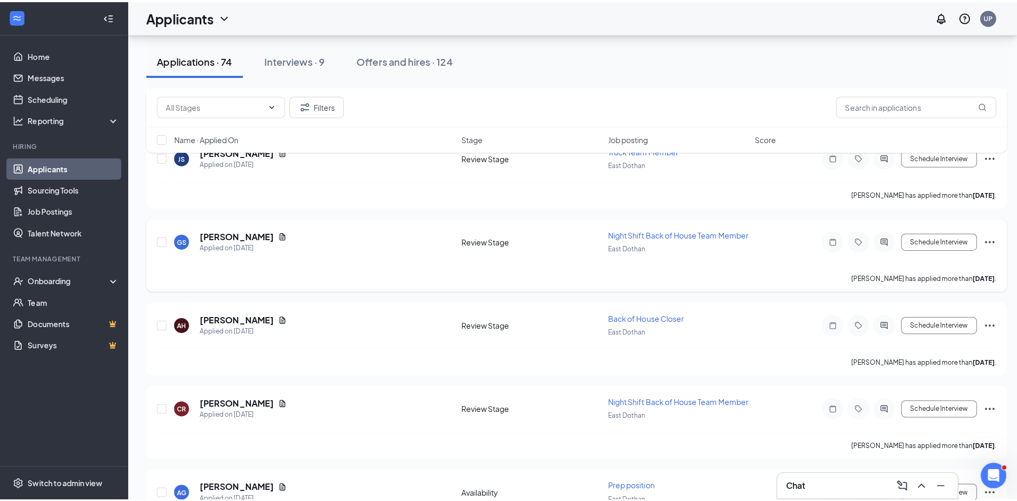
scroll to position [1749, 0]
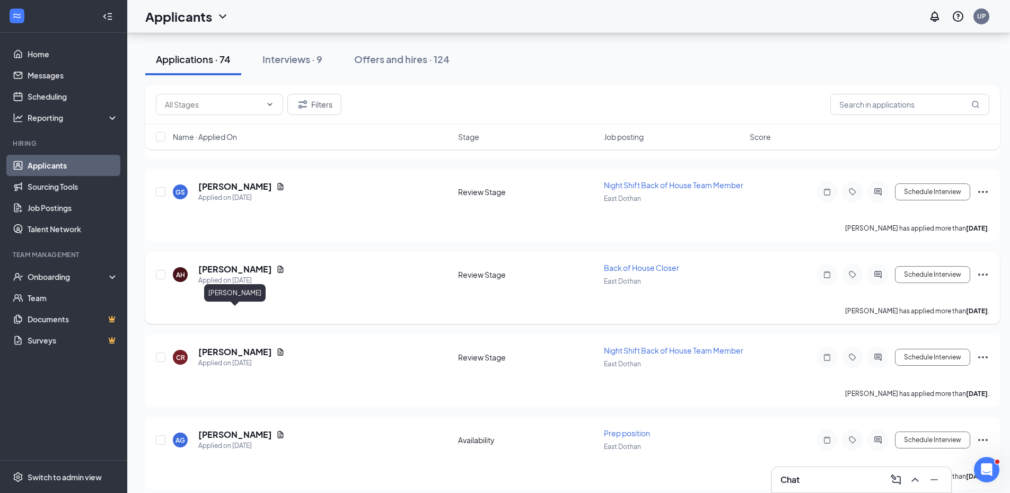
click at [250, 275] on h5 "[PERSON_NAME]" at bounding box center [235, 269] width 74 height 12
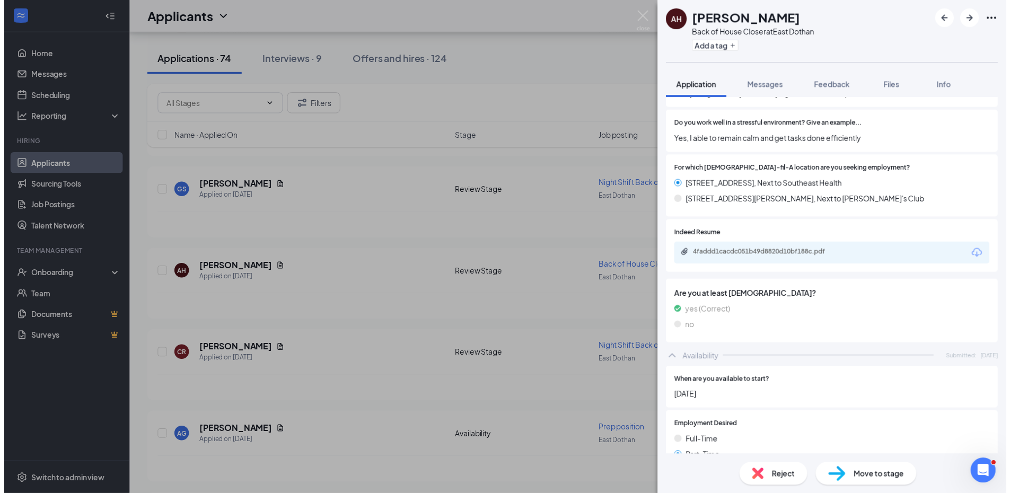
scroll to position [424, 0]
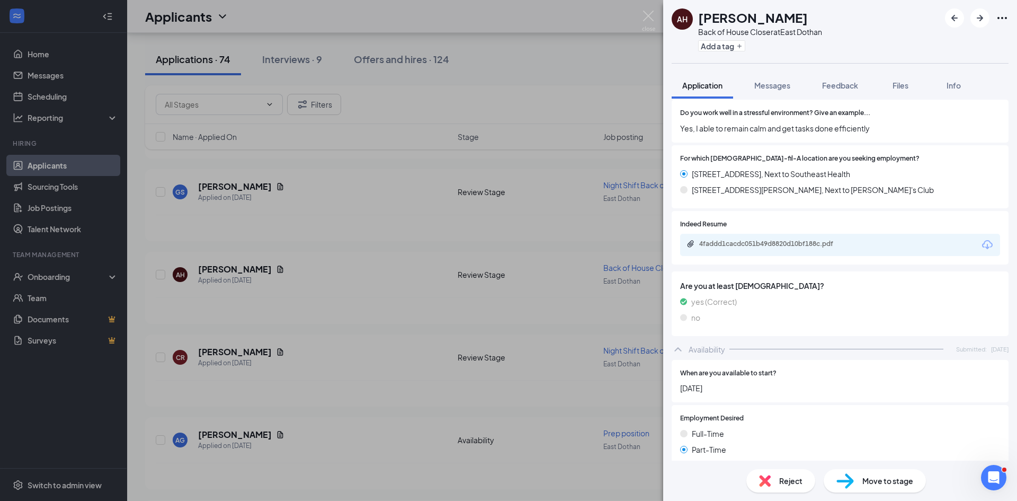
click at [740, 238] on div "4faddd1cacdc051b49d8820d10bf188c.pdf" at bounding box center [840, 245] width 320 height 22
click at [764, 245] on div "4faddd1cacdc051b49d8820d10bf188c.pdf" at bounding box center [773, 244] width 148 height 8
click at [651, 17] on img at bounding box center [648, 21] width 13 height 21
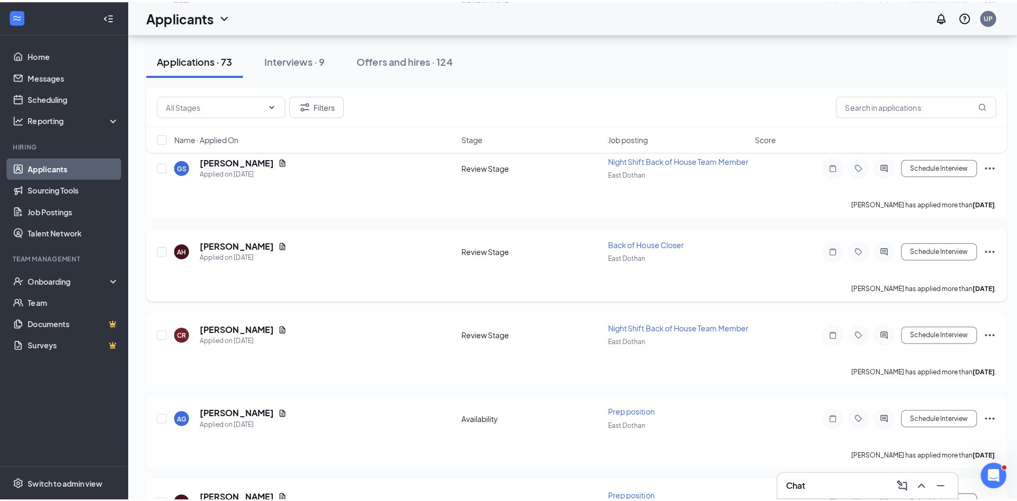
scroll to position [1802, 0]
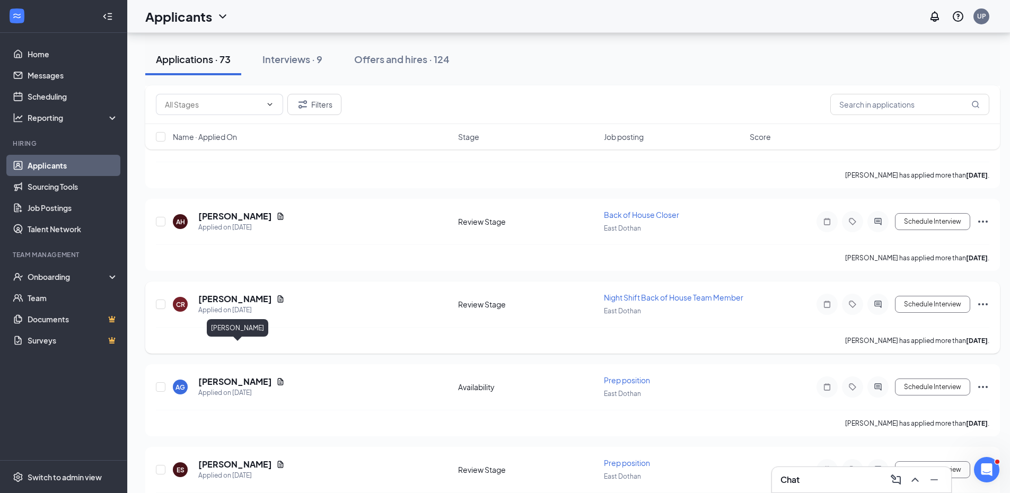
click at [264, 305] on h5 "[PERSON_NAME]" at bounding box center [235, 299] width 74 height 12
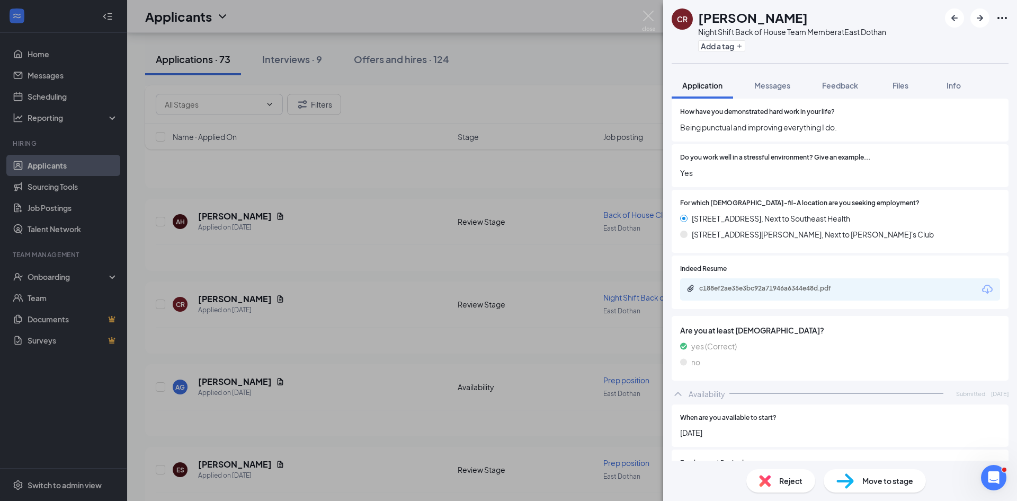
scroll to position [371, 0]
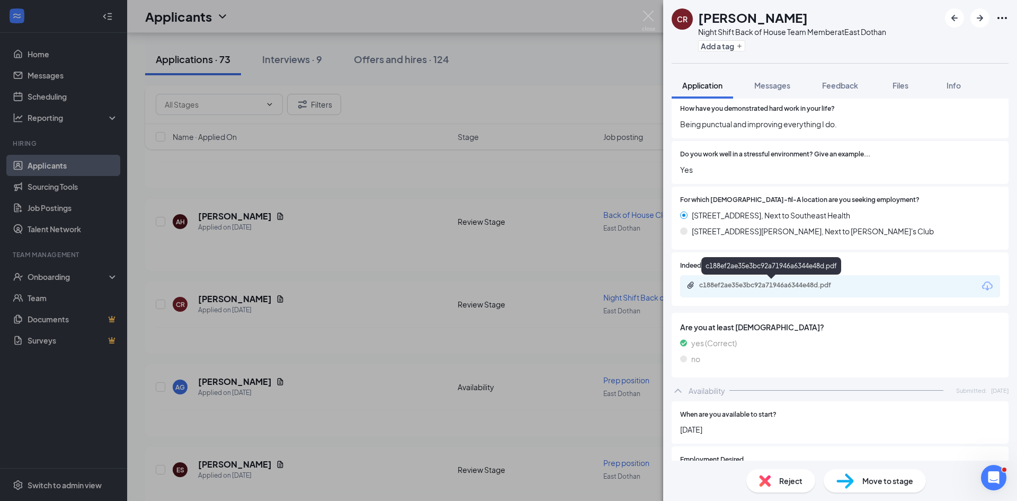
click at [783, 288] on div "c188ef2ae35e3bc92a71946a6344e48d.pdf" at bounding box center [773, 285] width 148 height 8
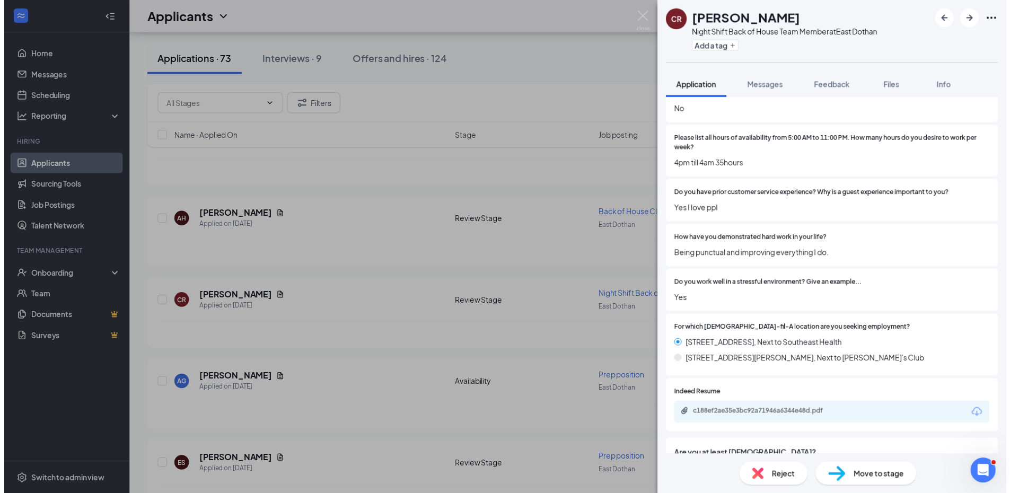
scroll to position [265, 0]
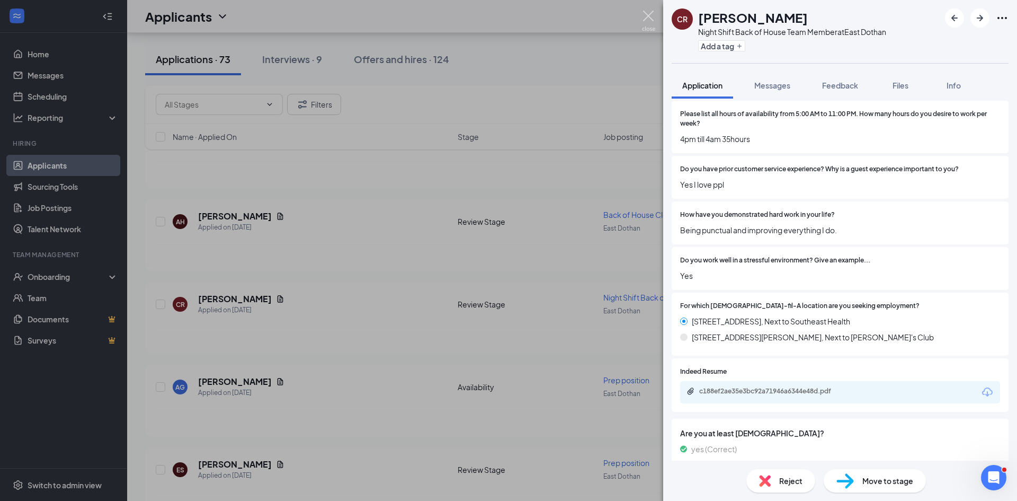
click at [649, 15] on img at bounding box center [648, 21] width 13 height 21
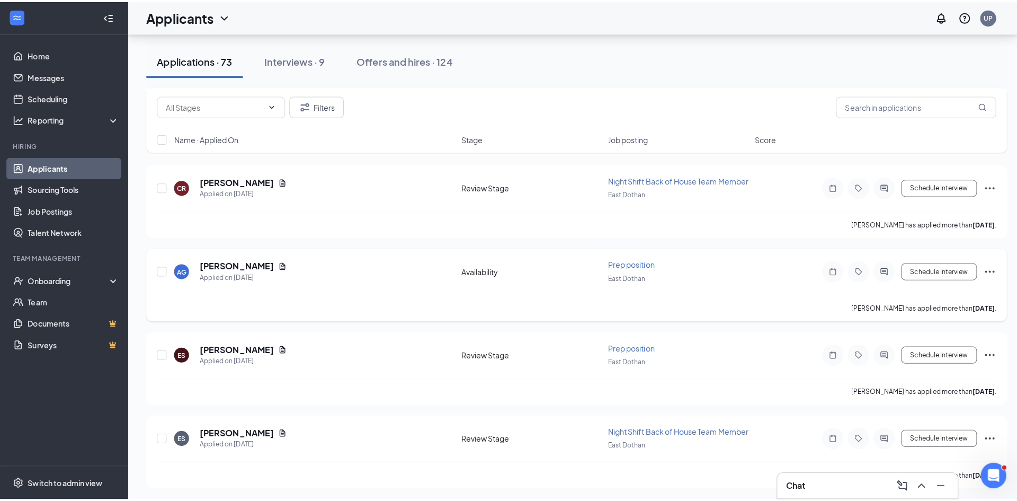
scroll to position [1961, 0]
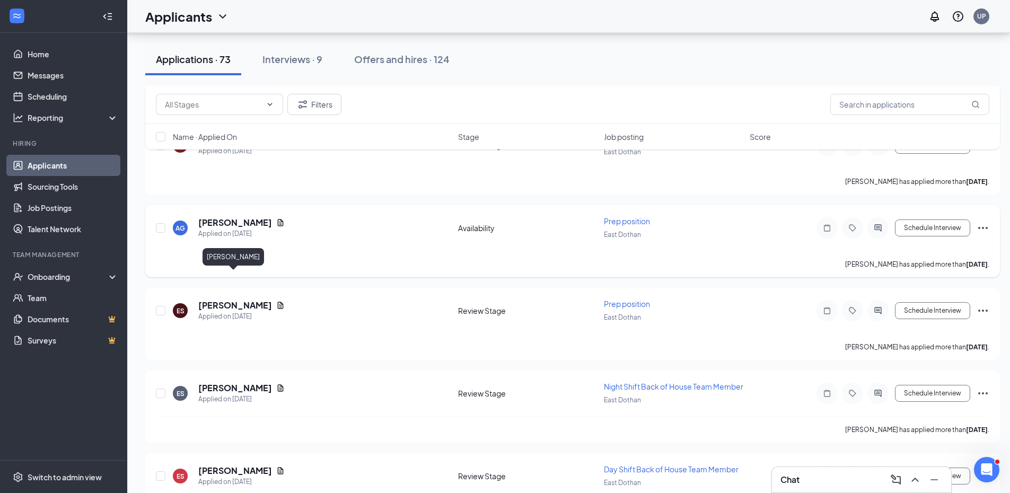
click at [247, 228] on h5 "[PERSON_NAME]" at bounding box center [235, 223] width 74 height 12
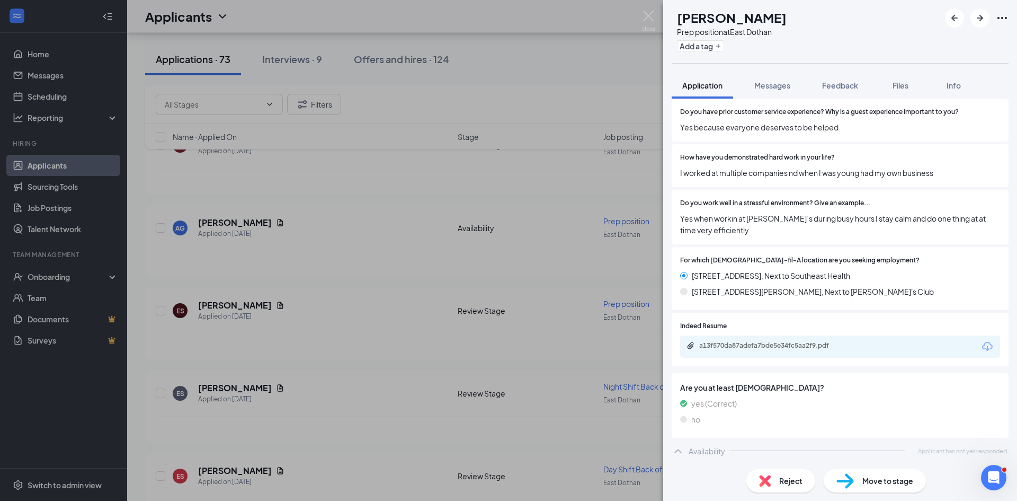
scroll to position [323, 0]
click at [760, 346] on div "a13f570da87adefa7bde5e34fc5aa2f9.pdf" at bounding box center [773, 344] width 148 height 8
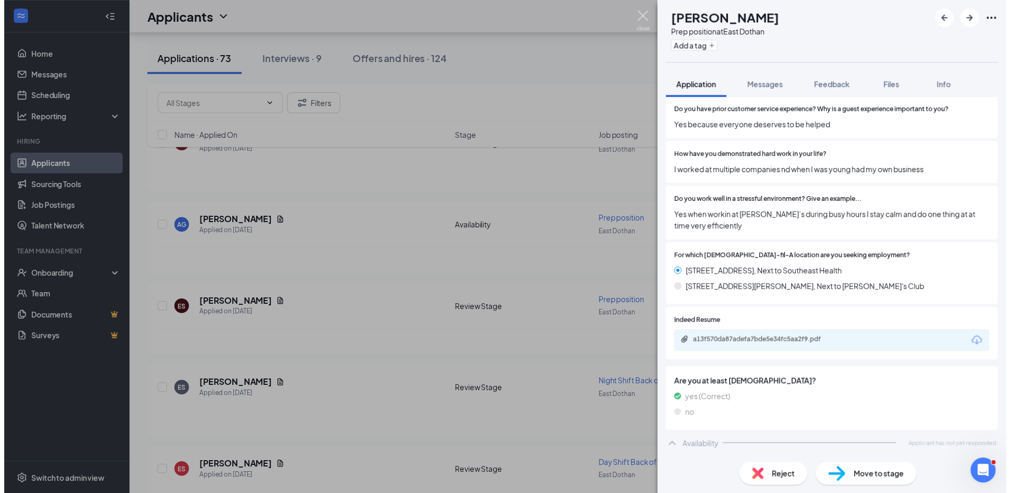
scroll to position [319, 0]
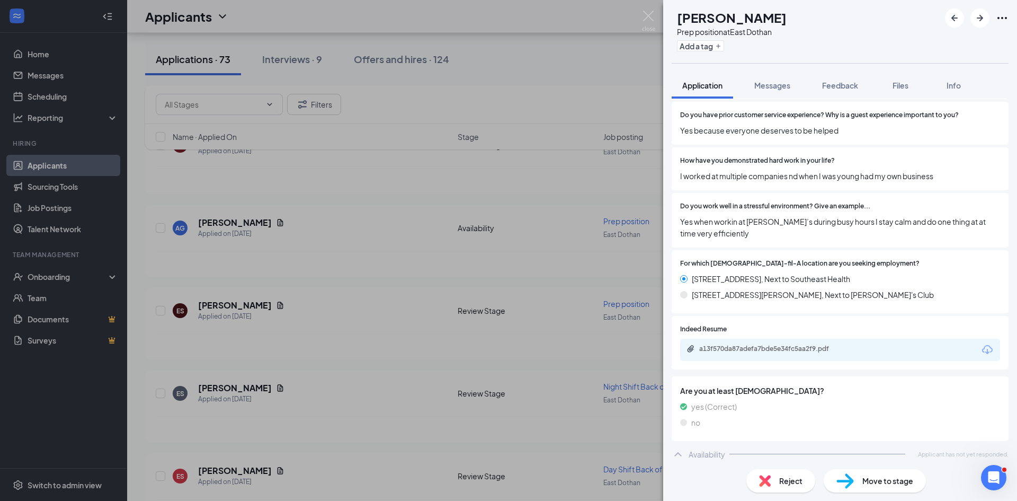
click at [644, 10] on div "AG Akeelah Gallon Prep position at [GEOGRAPHIC_DATA] Add a tag Application Mess…" at bounding box center [508, 250] width 1017 height 501
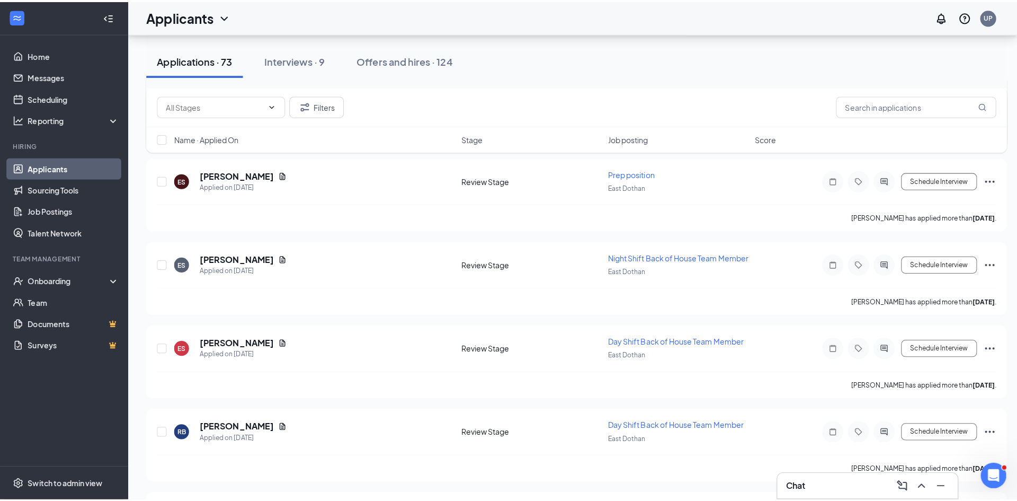
scroll to position [2120, 0]
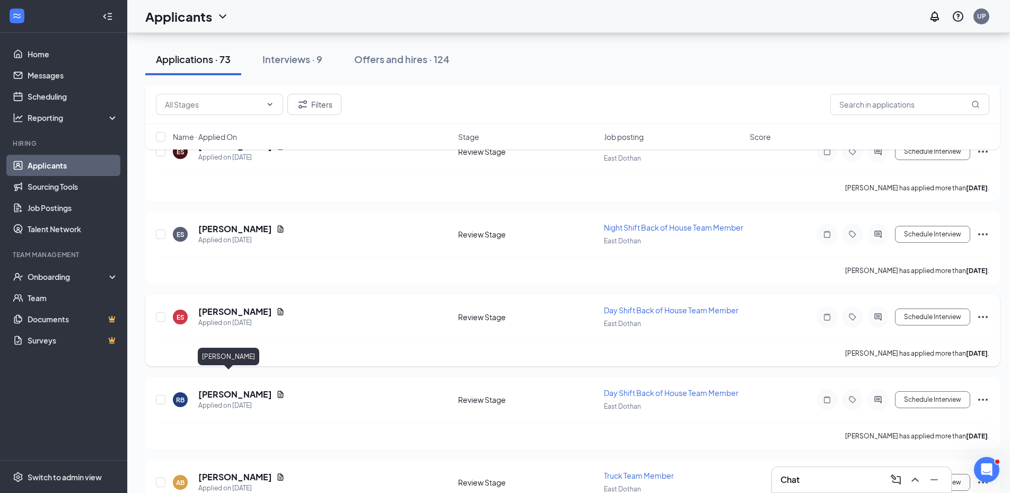
click at [212, 317] on h5 "[PERSON_NAME]" at bounding box center [235, 312] width 74 height 12
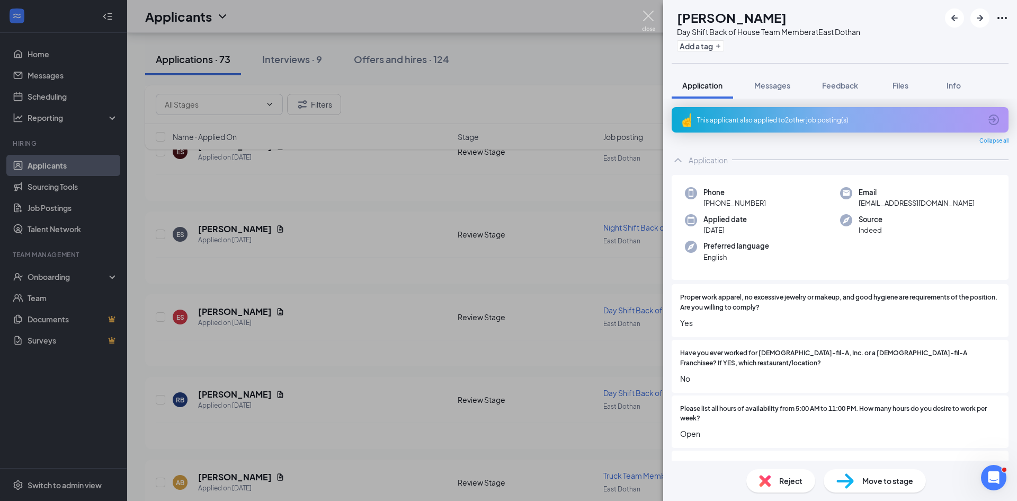
click at [650, 13] on img at bounding box center [648, 21] width 13 height 21
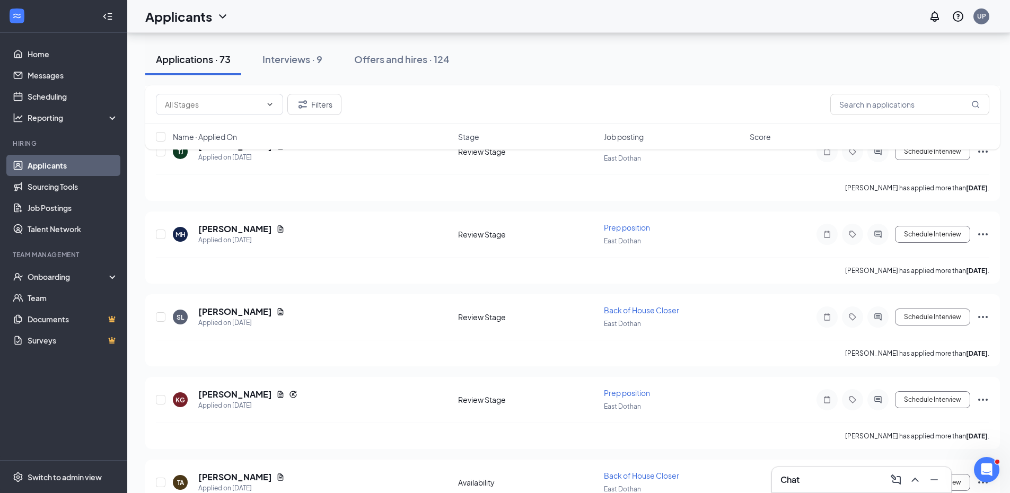
scroll to position [2544, 0]
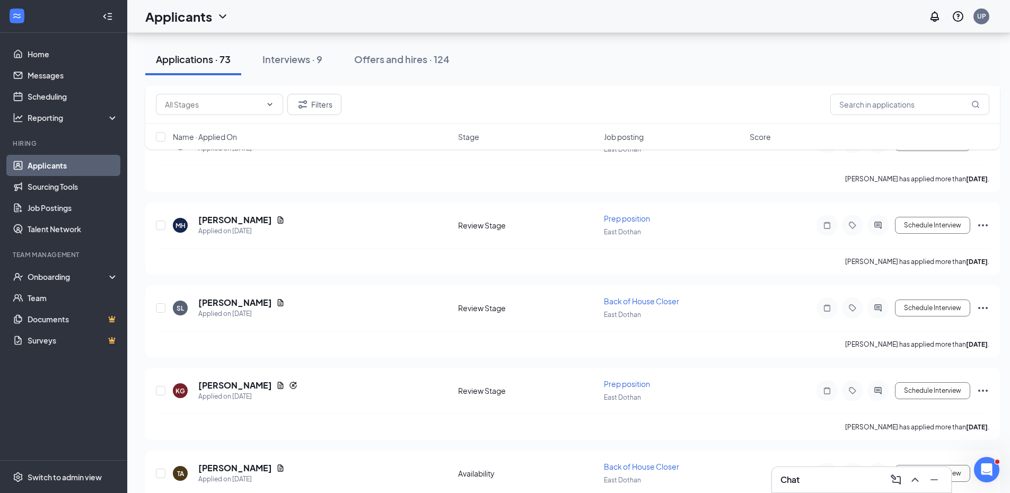
drag, startPoint x: 287, startPoint y: 57, endPoint x: 287, endPoint y: 63, distance: 6.4
click at [287, 58] on div "Interviews · 9" at bounding box center [292, 58] width 60 height 13
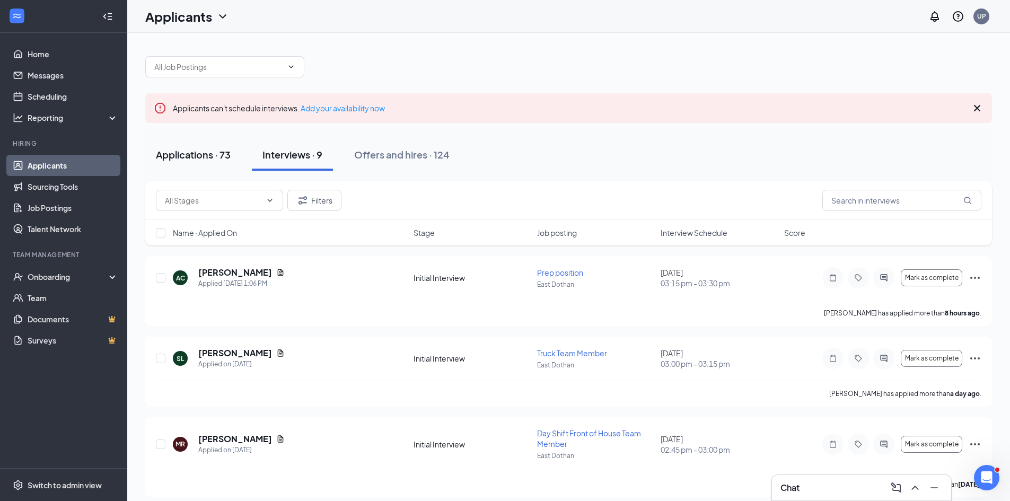
click at [198, 150] on div "Applications · 73" at bounding box center [193, 154] width 75 height 13
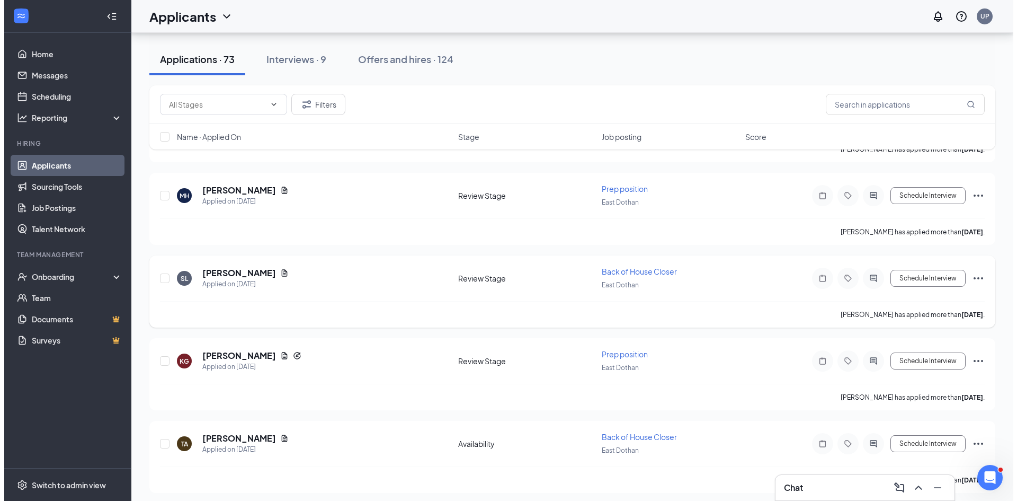
scroll to position [2650, 0]
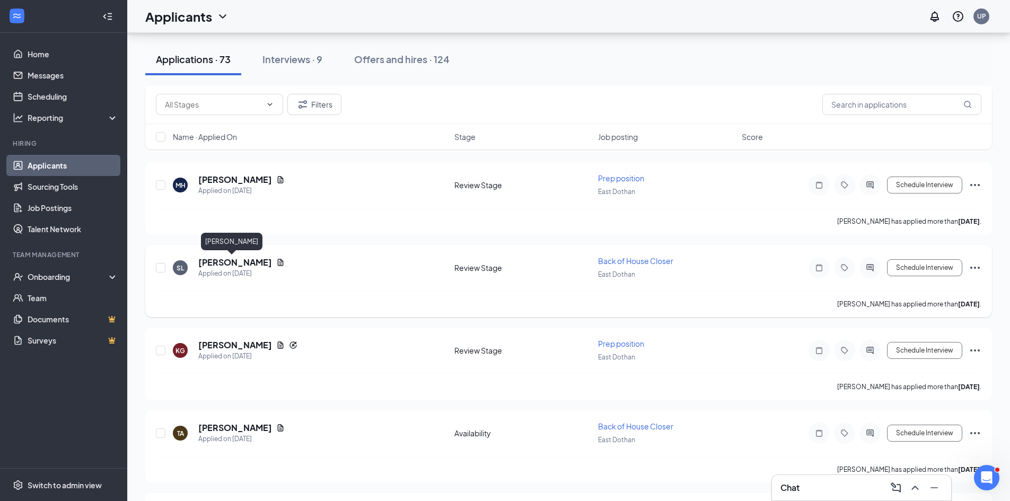
click at [227, 262] on h5 "[PERSON_NAME]" at bounding box center [235, 262] width 74 height 12
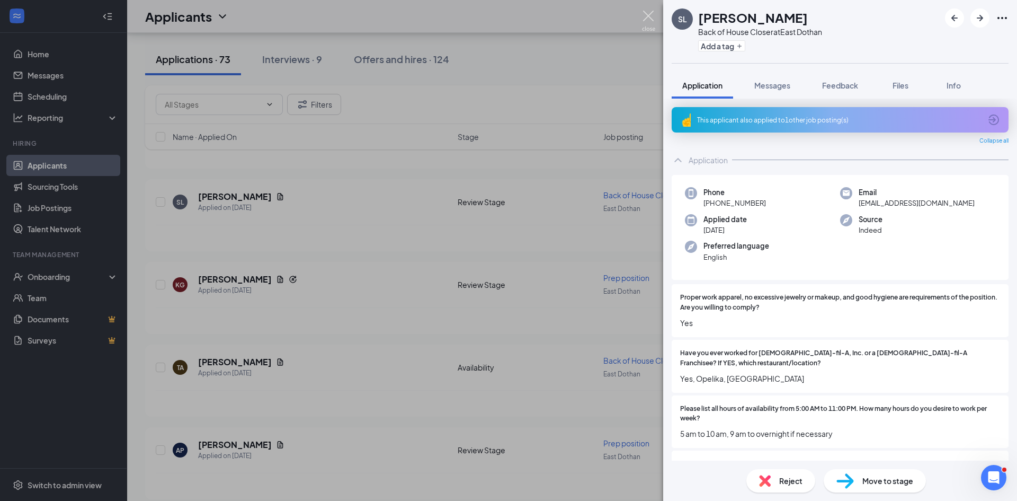
click at [648, 15] on img at bounding box center [648, 21] width 13 height 21
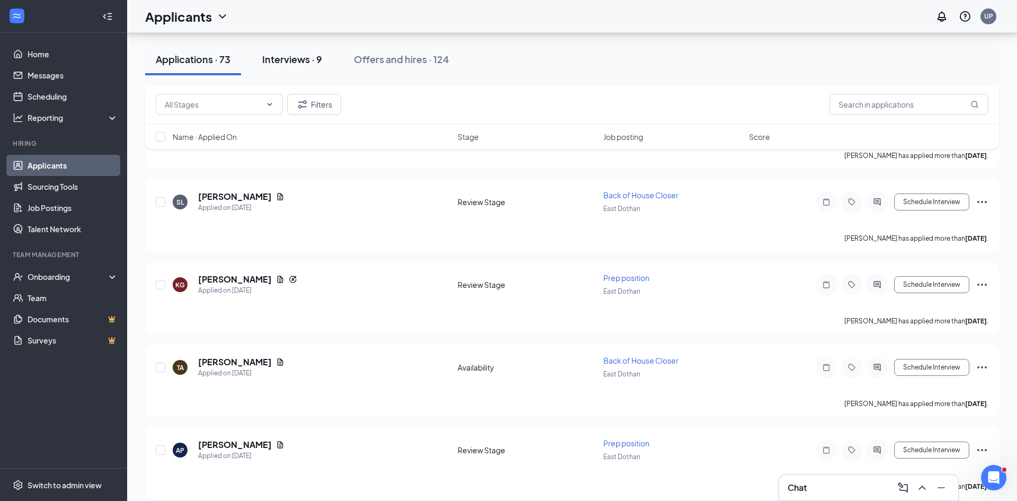
click at [298, 56] on div "Interviews · 9" at bounding box center [292, 58] width 60 height 13
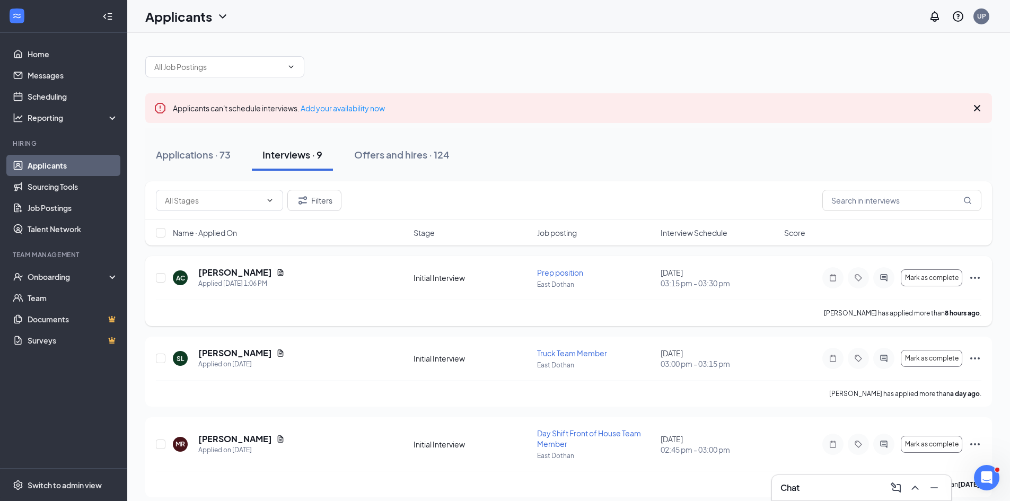
scroll to position [53, 0]
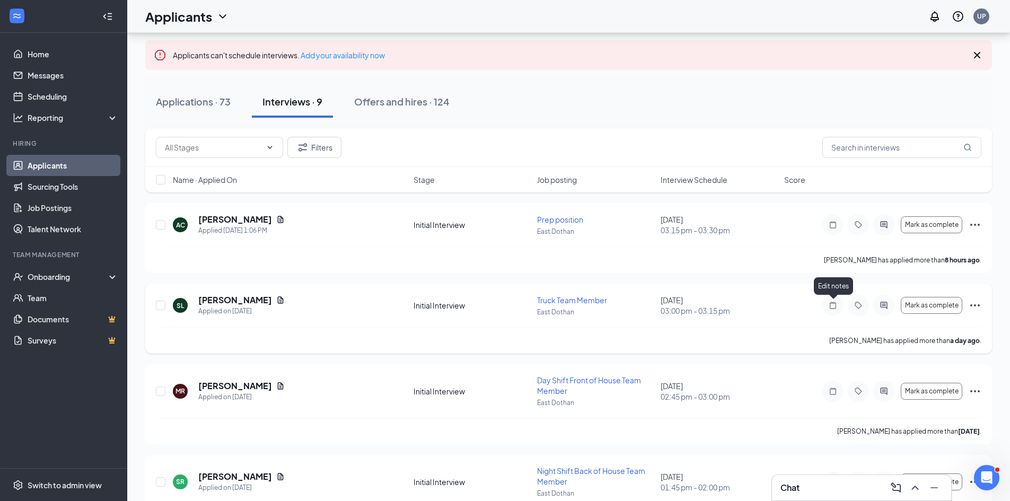
click at [833, 306] on icon "Note" at bounding box center [832, 305] width 13 height 8
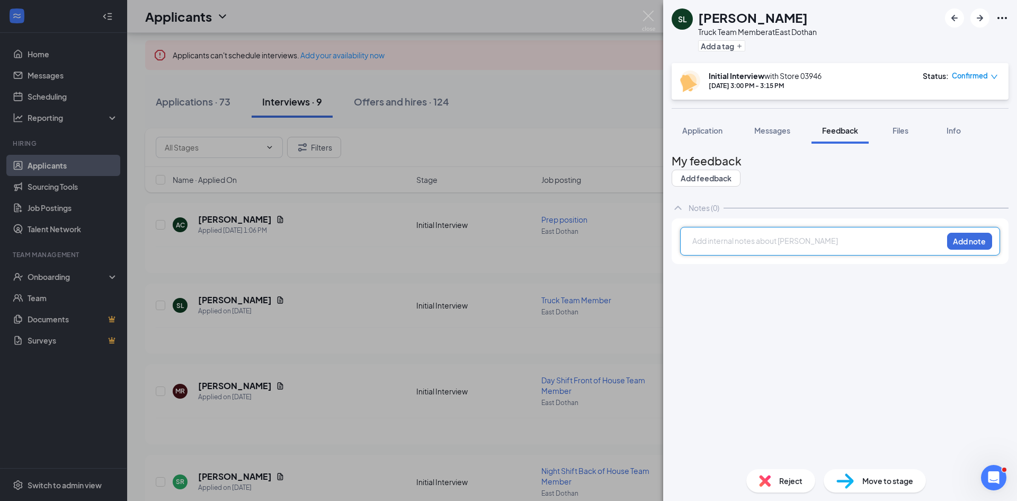
click at [727, 245] on div at bounding box center [818, 240] width 250 height 11
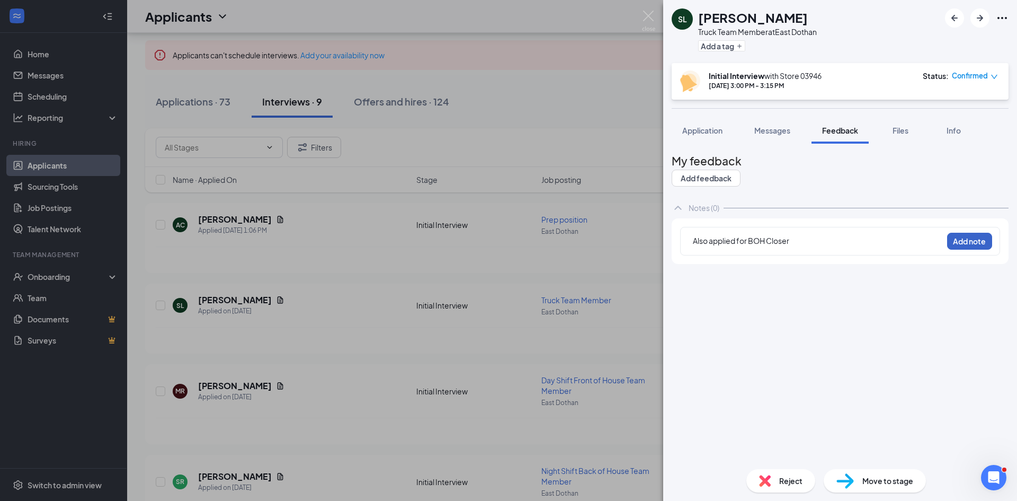
click at [961, 244] on button "Add note" at bounding box center [970, 241] width 45 height 17
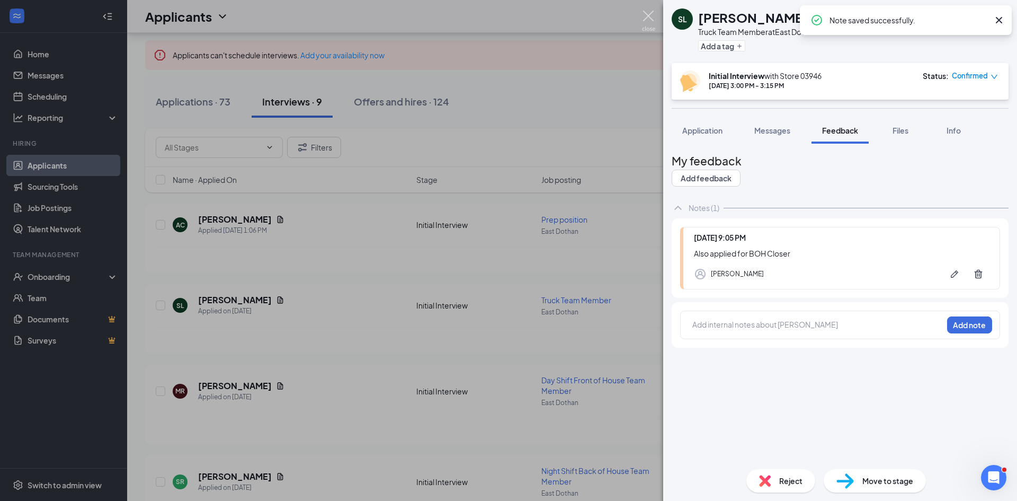
click at [649, 15] on img at bounding box center [648, 21] width 13 height 21
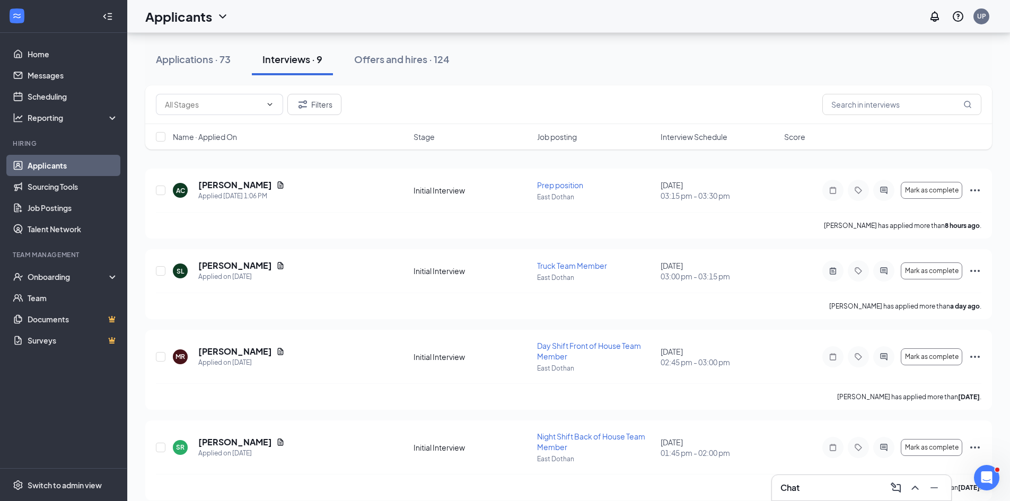
scroll to position [106, 0]
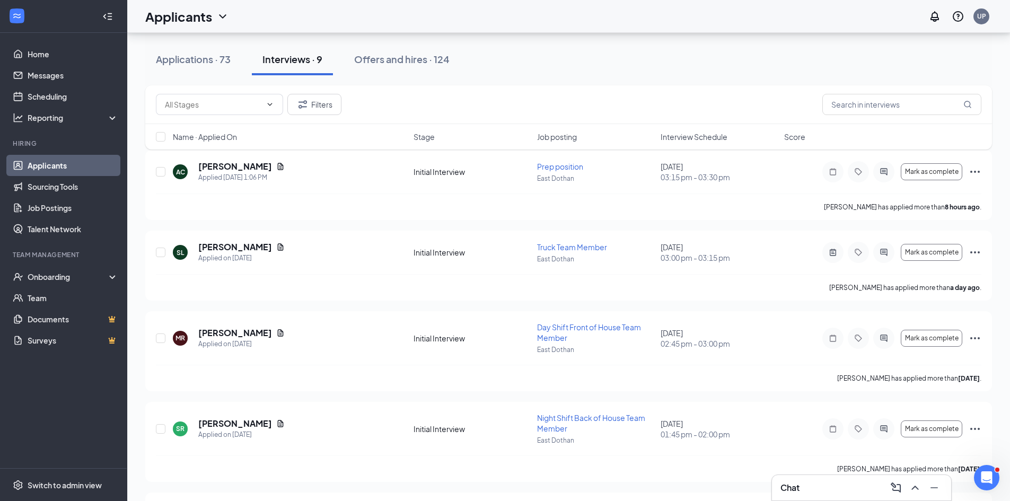
click at [204, 63] on div "Applications · 73" at bounding box center [193, 58] width 75 height 13
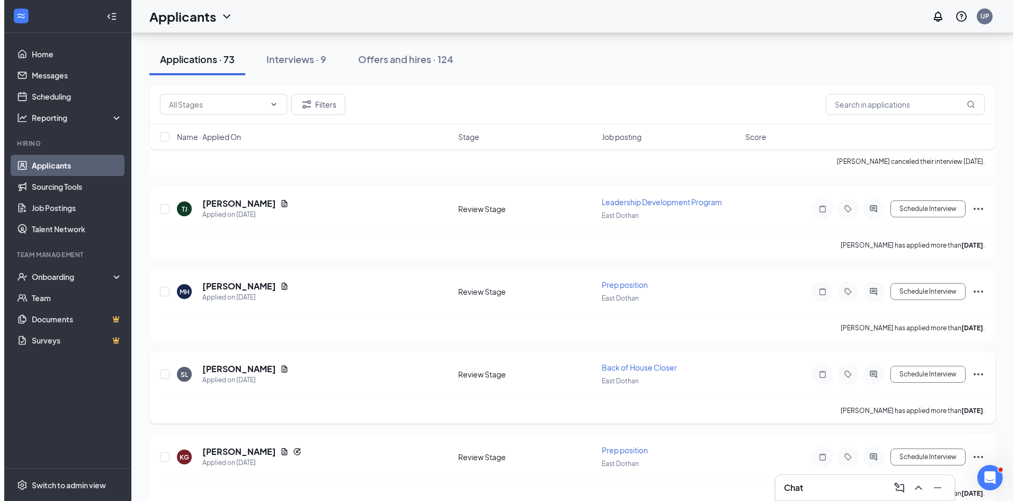
scroll to position [2544, 0]
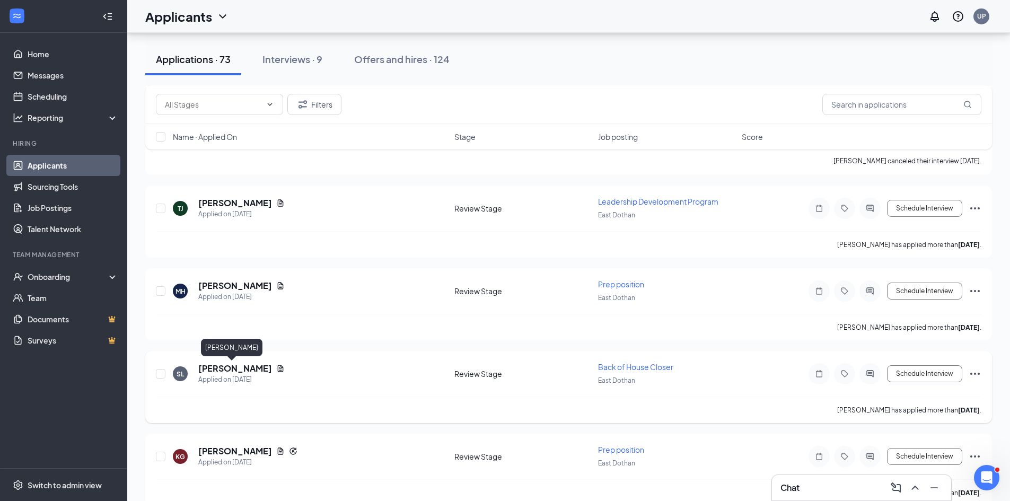
click at [233, 369] on h5 "[PERSON_NAME]" at bounding box center [235, 368] width 74 height 12
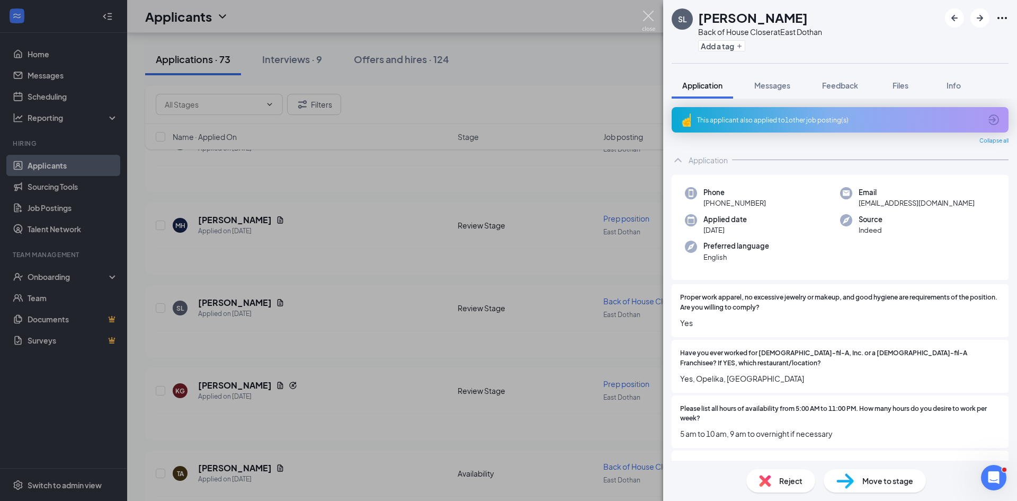
click at [651, 12] on img at bounding box center [648, 21] width 13 height 21
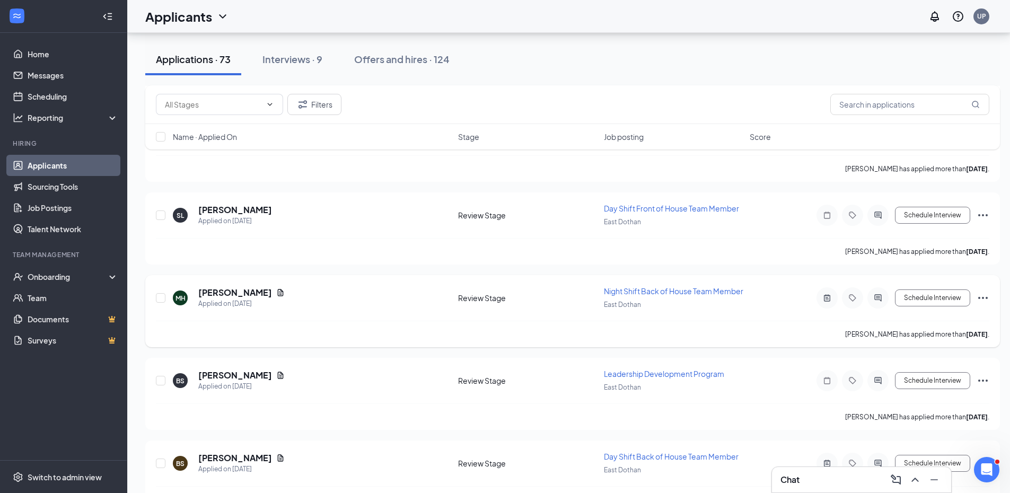
scroll to position [2968, 0]
click at [293, 61] on div "Interviews · 9" at bounding box center [292, 58] width 60 height 13
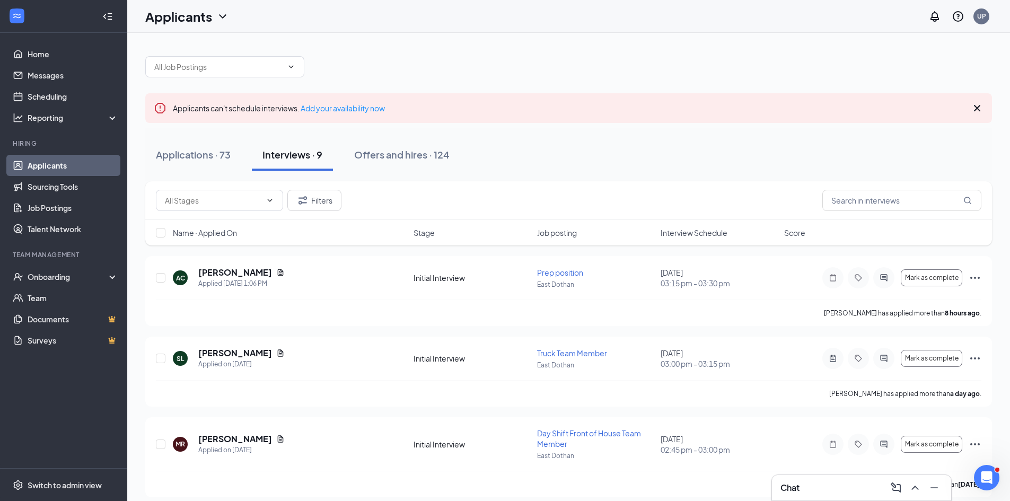
click at [691, 232] on span "Interview Schedule" at bounding box center [693, 232] width 67 height 11
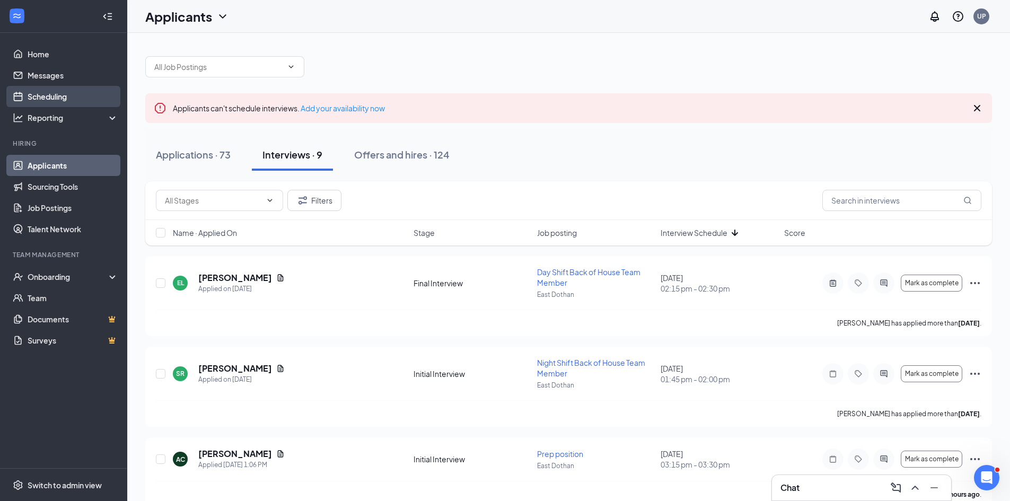
click at [66, 97] on link "Scheduling" at bounding box center [73, 96] width 91 height 21
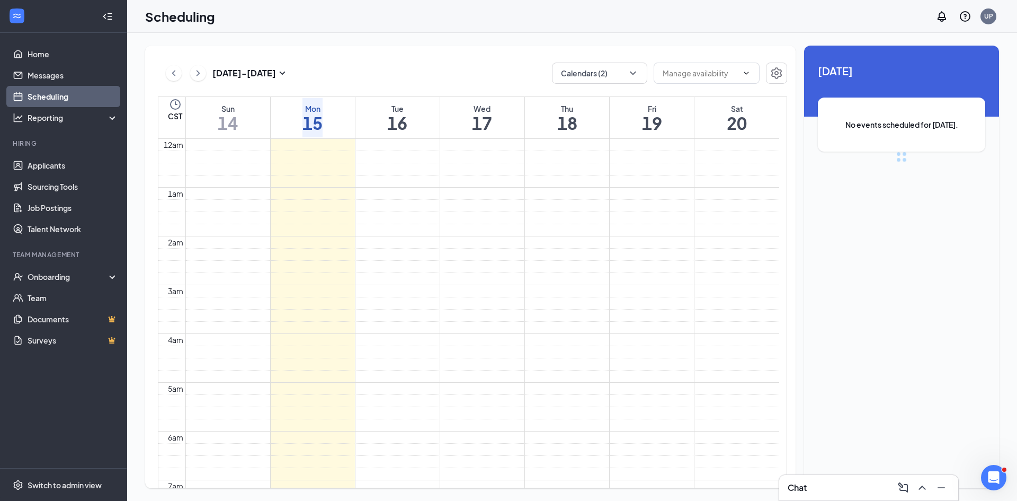
scroll to position [521, 0]
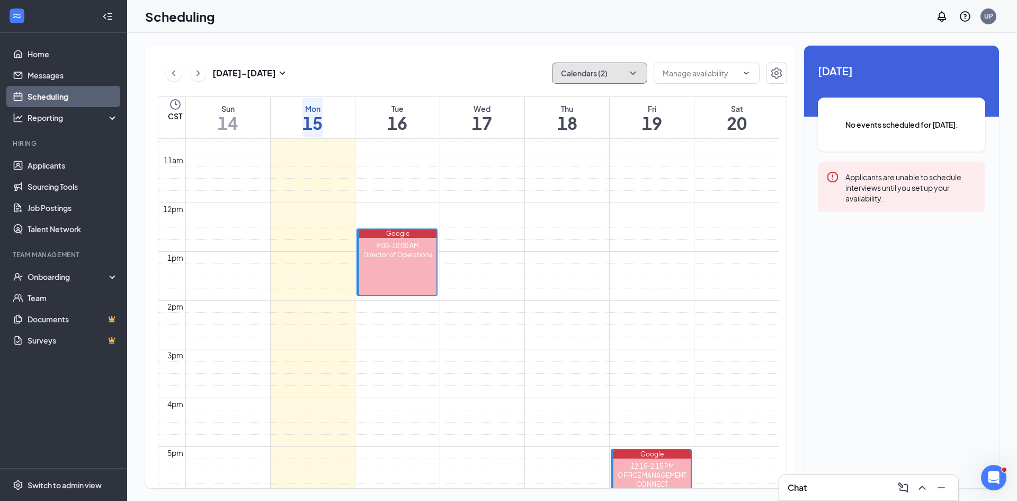
click at [633, 68] on icon "ChevronDown" at bounding box center [633, 73] width 11 height 11
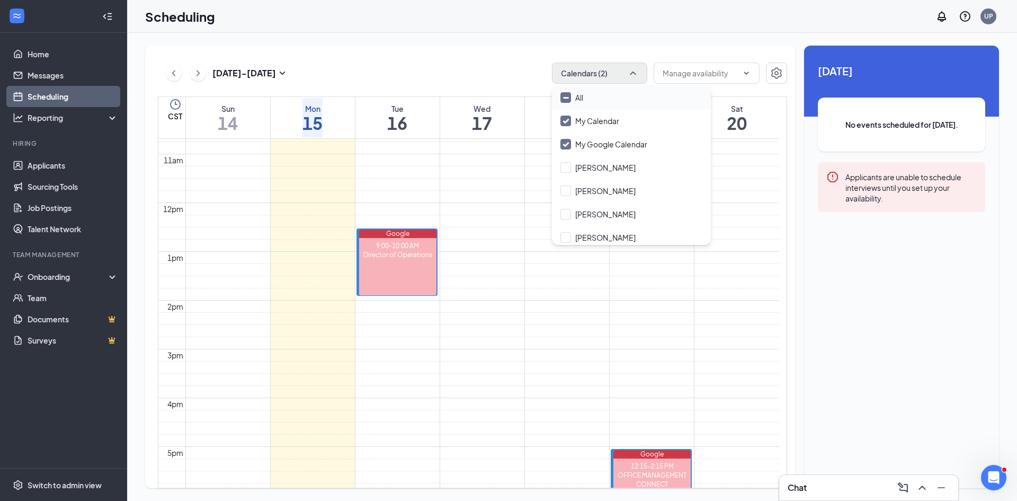
click at [568, 94] on input "All" at bounding box center [572, 97] width 23 height 11
checkbox input "true"
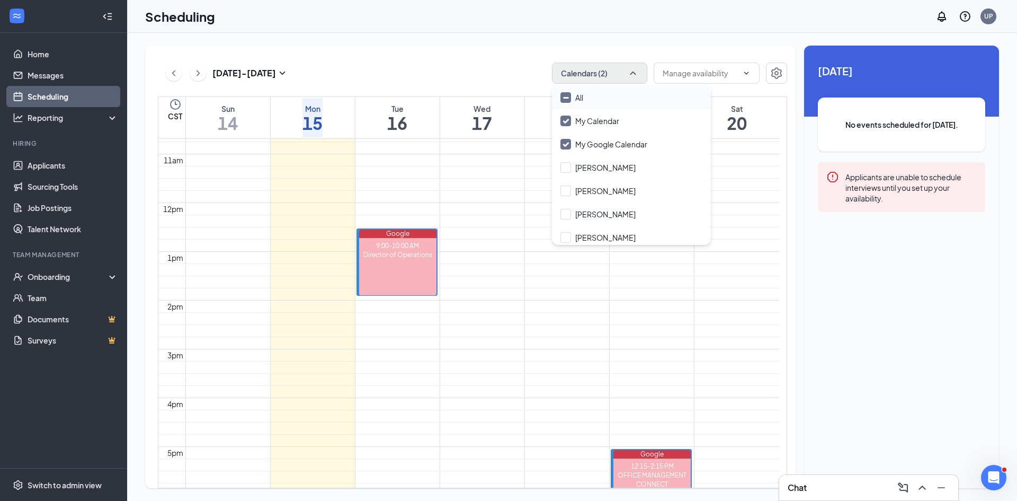
checkbox input "true"
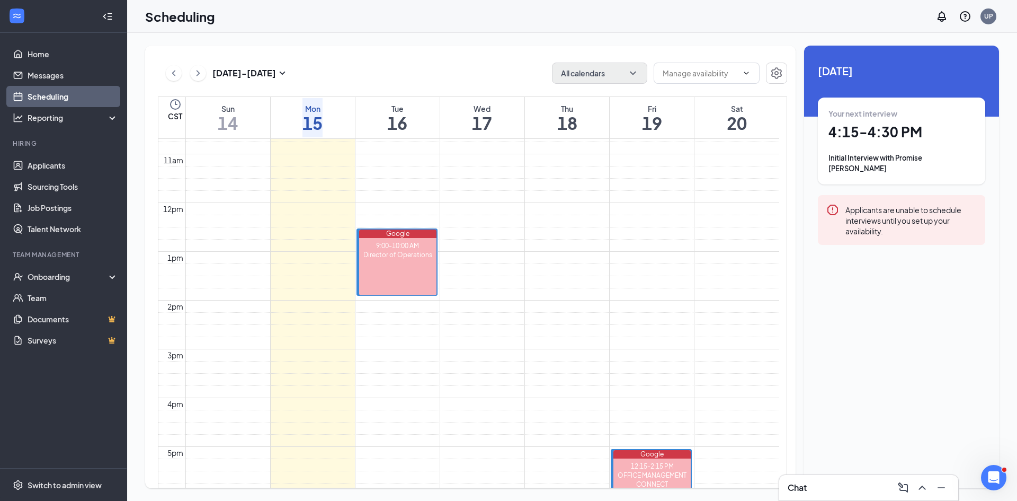
click at [560, 179] on td at bounding box center [482, 172] width 594 height 12
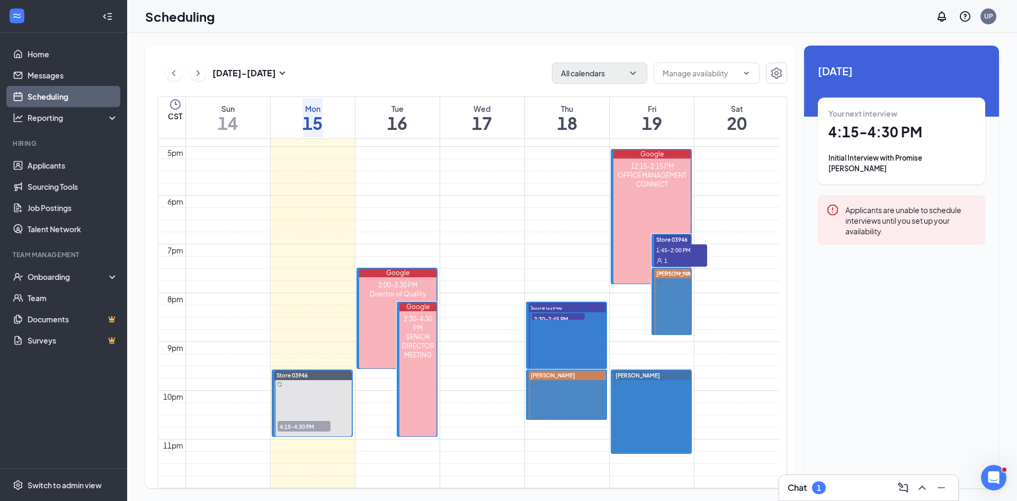
scroll to position [786, 0]
